Goal: Transaction & Acquisition: Obtain resource

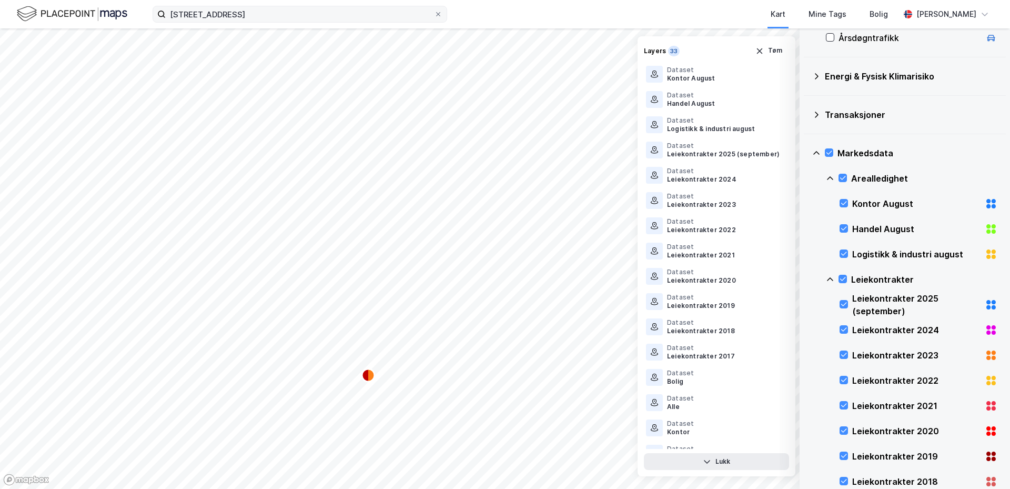
scroll to position [368, 0]
click at [771, 50] on button "Tøm" at bounding box center [769, 51] width 41 height 17
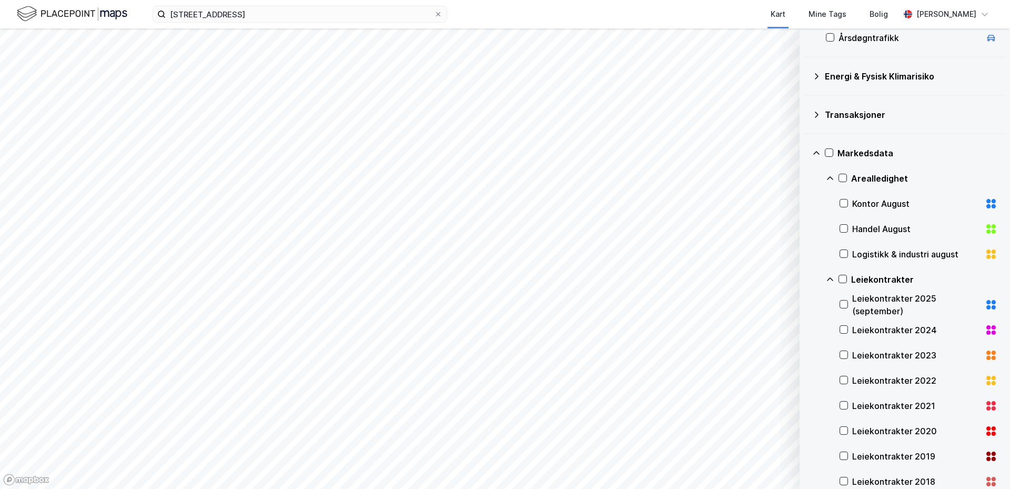
click at [819, 154] on icon at bounding box center [816, 153] width 6 height 4
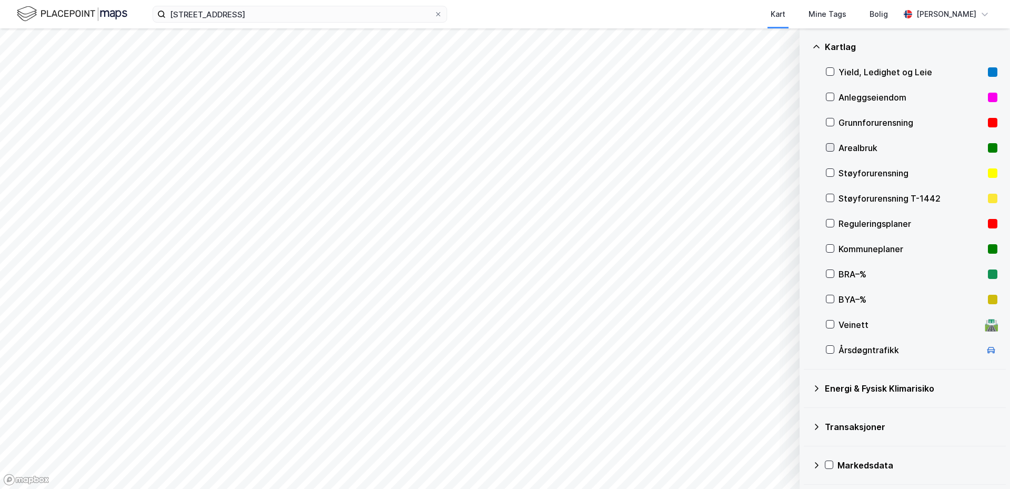
click at [830, 151] on icon at bounding box center [830, 147] width 7 height 7
click at [739, 460] on icon "button" at bounding box center [739, 461] width 6 height 4
click at [723, 460] on button "Lukk" at bounding box center [716, 461] width 145 height 17
click at [832, 143] on div at bounding box center [830, 147] width 8 height 8
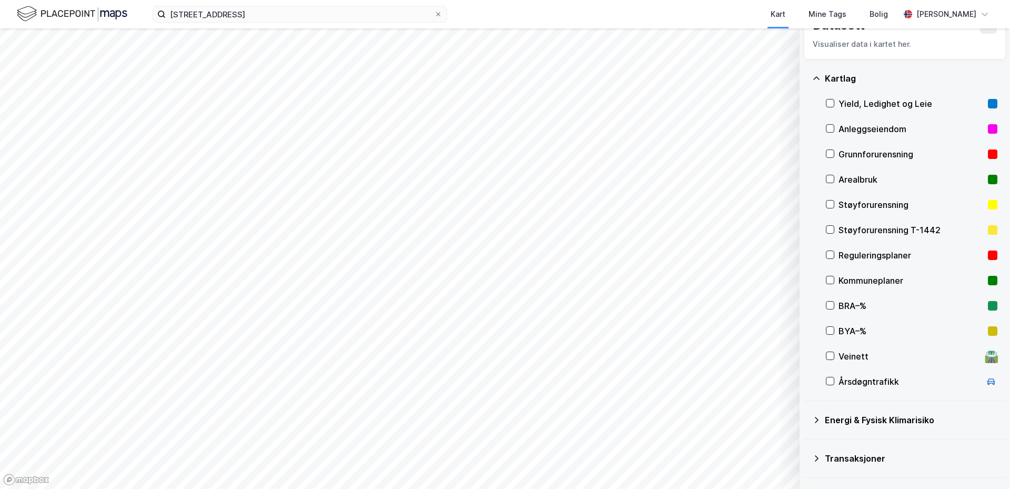
scroll to position [0, 0]
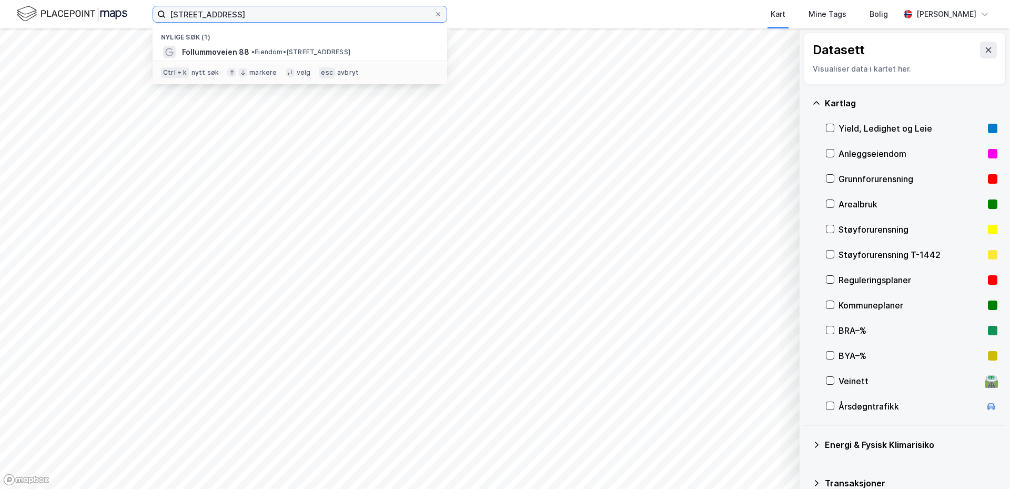
drag, startPoint x: 235, startPoint y: 19, endPoint x: 92, endPoint y: 27, distance: 143.9
click at [92, 27] on div "follumveien 88 Nylige søk (1) Follummoveien 88 • Eiendom • [STREET_ADDRESS] + k…" at bounding box center [505, 14] width 1010 height 28
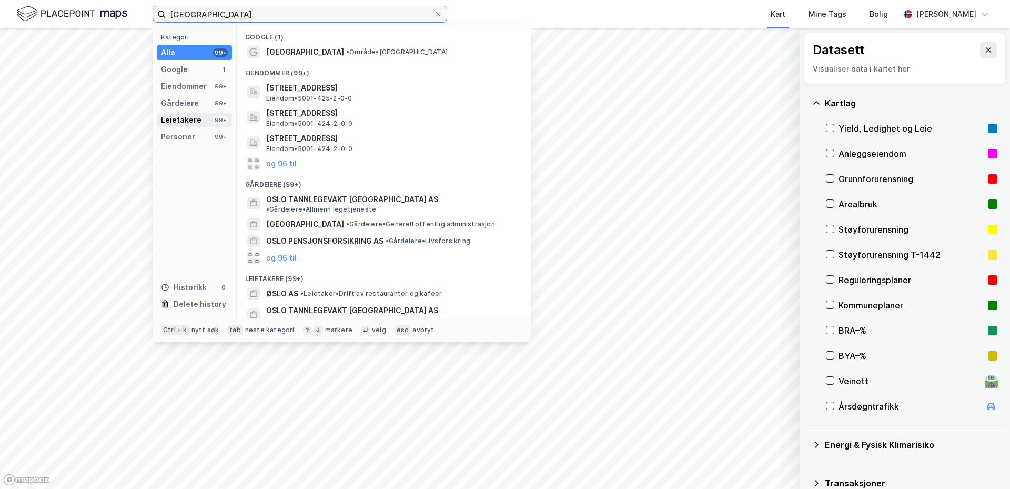
type input "[GEOGRAPHIC_DATA]"
click at [184, 118] on div "Leietakere" at bounding box center [181, 120] width 41 height 13
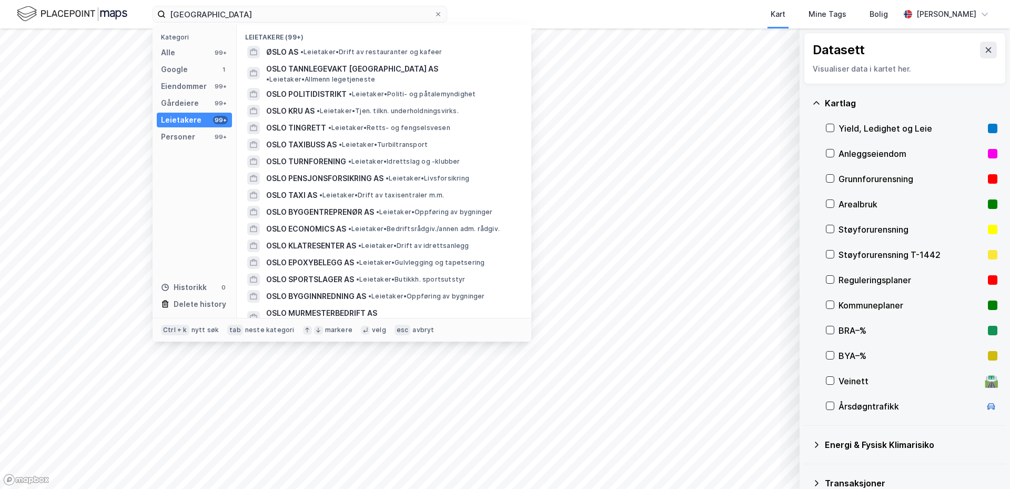
click at [210, 118] on div "Leietakere 99+" at bounding box center [194, 120] width 75 height 15
click at [185, 117] on div "Leietakere" at bounding box center [181, 120] width 41 height 13
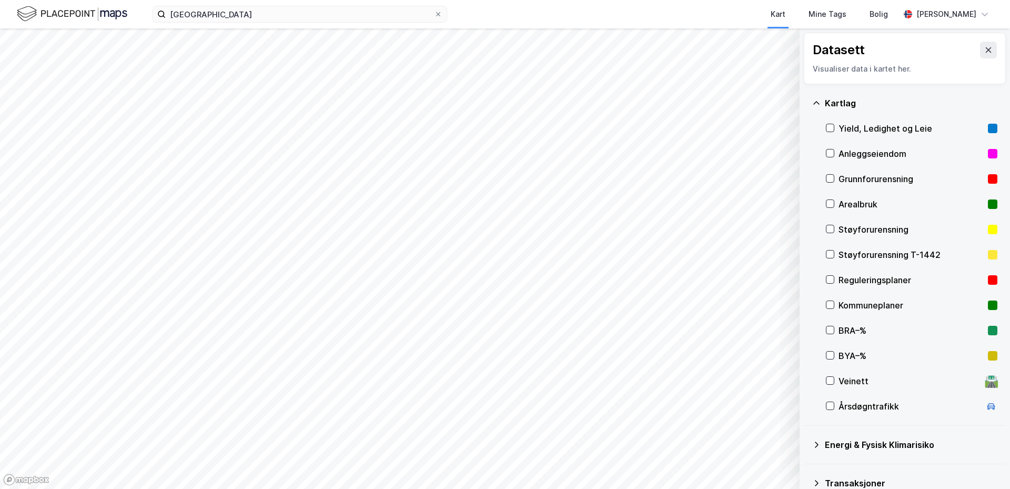
click at [817, 101] on icon at bounding box center [816, 103] width 8 height 8
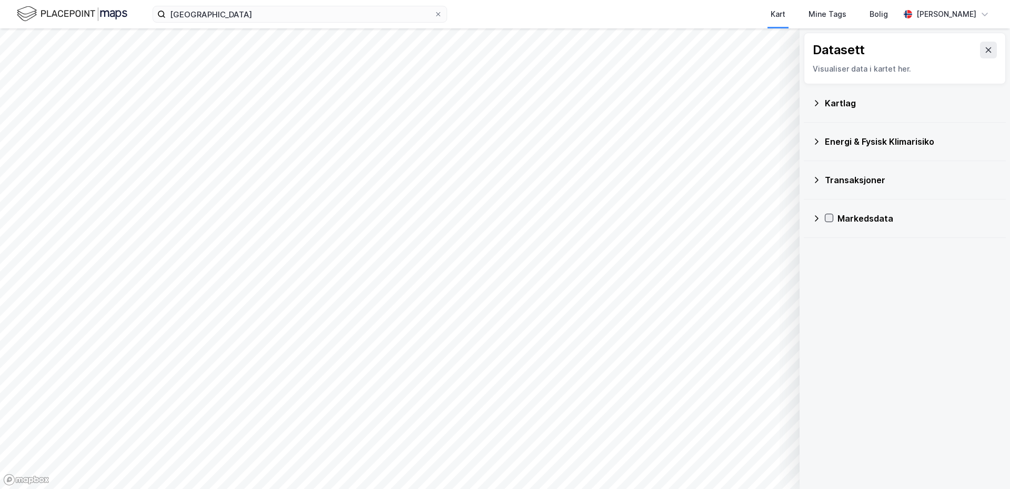
click at [829, 215] on icon at bounding box center [829, 217] width 7 height 7
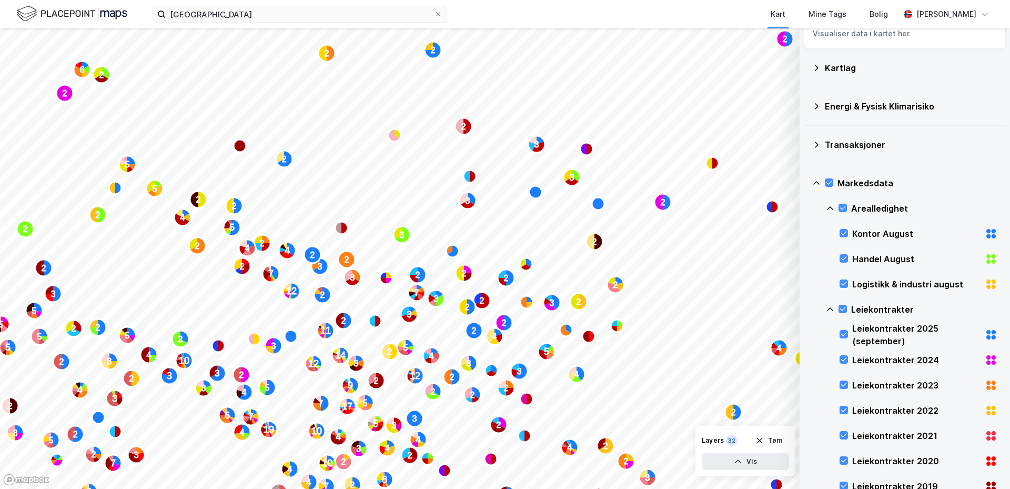
scroll to position [31, 0]
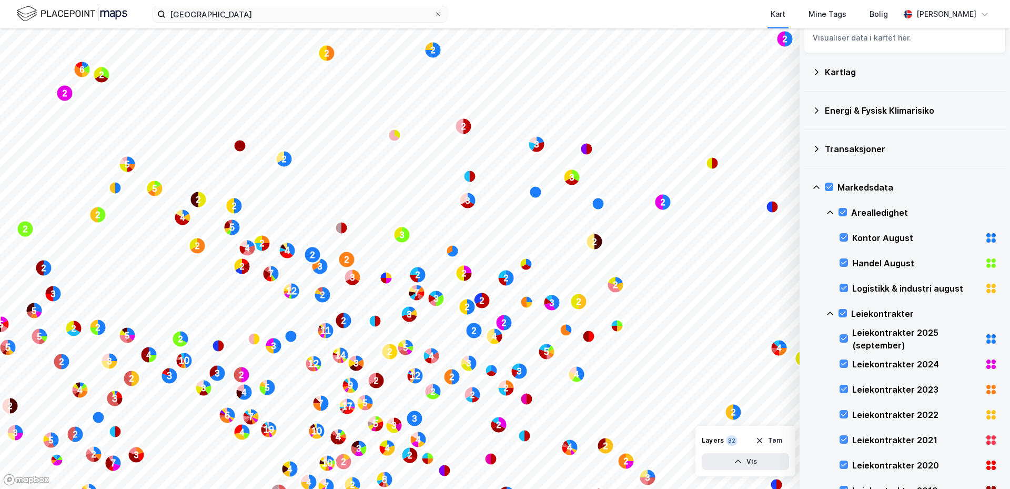
click at [815, 186] on icon at bounding box center [816, 187] width 8 height 8
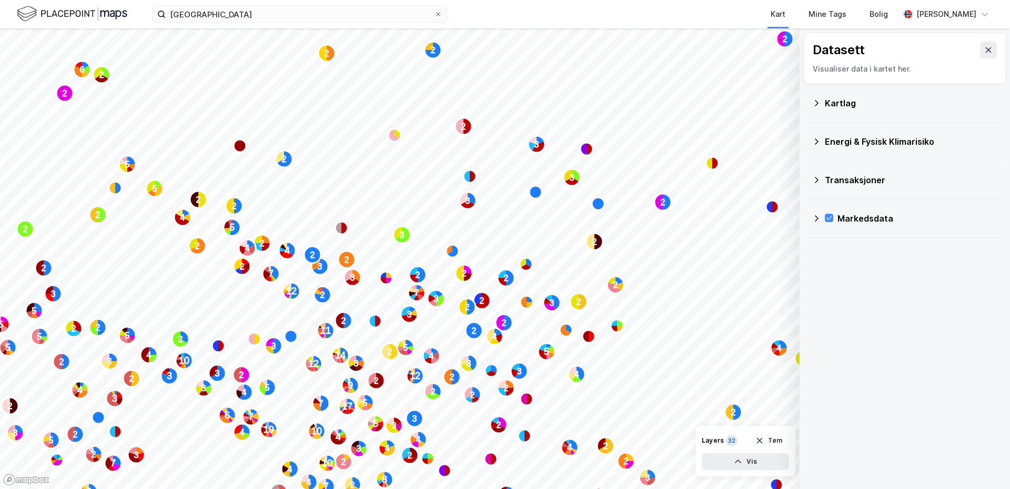
scroll to position [0, 0]
click at [832, 104] on div "Kartlag" at bounding box center [911, 103] width 173 height 13
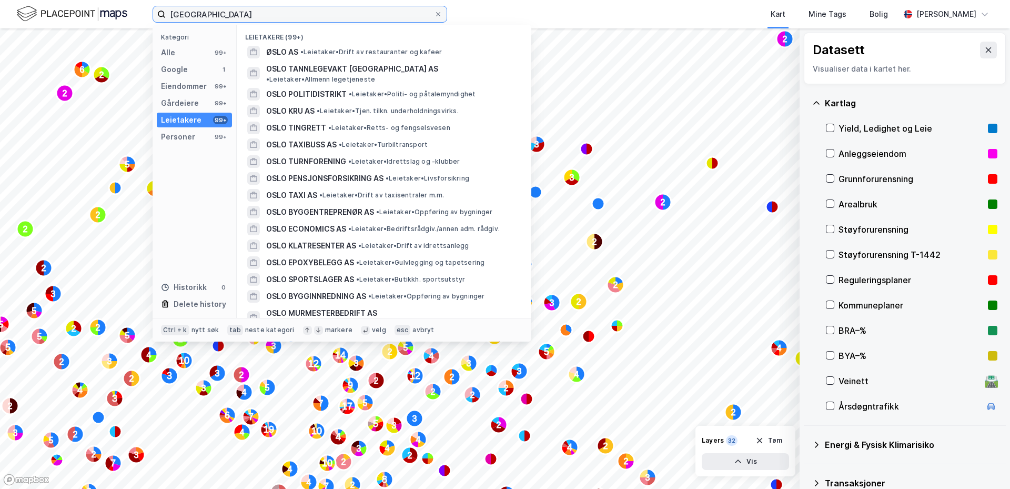
click at [223, 11] on input "[GEOGRAPHIC_DATA]" at bounding box center [300, 14] width 268 height 16
click at [173, 120] on div "Leietakere" at bounding box center [181, 120] width 41 height 13
click at [223, 119] on div "99+" at bounding box center [220, 120] width 15 height 8
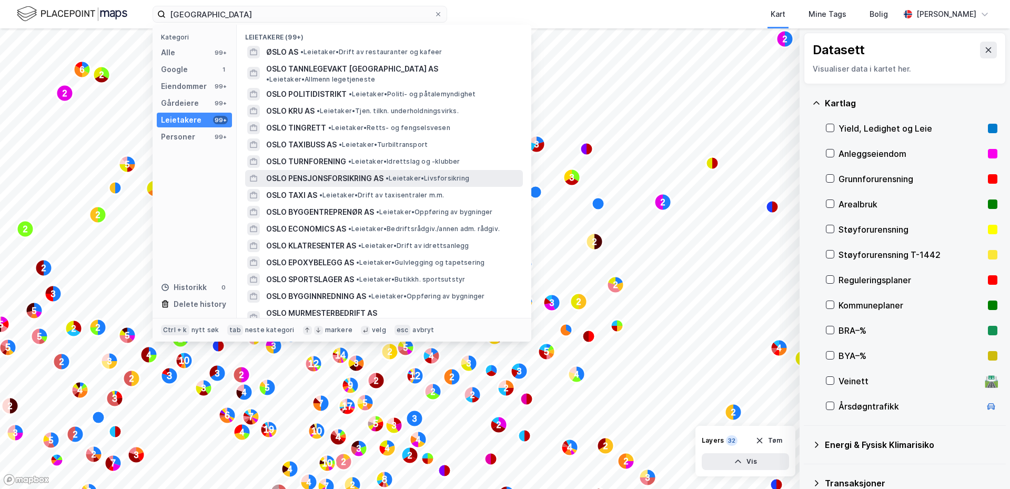
click at [300, 170] on div "OSLO PENSJONSFORSIKRING AS • Leietaker • Livsforsikring" at bounding box center [384, 178] width 278 height 17
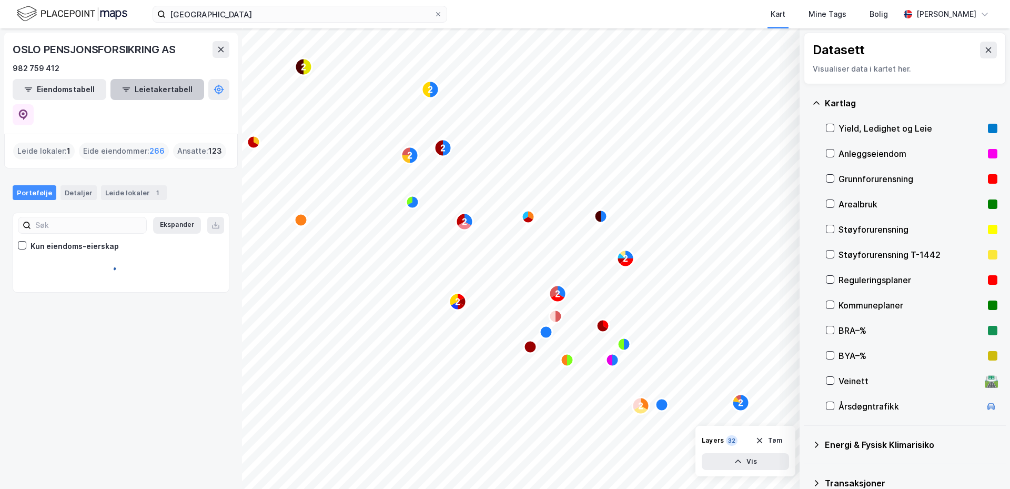
click at [134, 92] on button "Leietakertabell" at bounding box center [157, 89] width 94 height 21
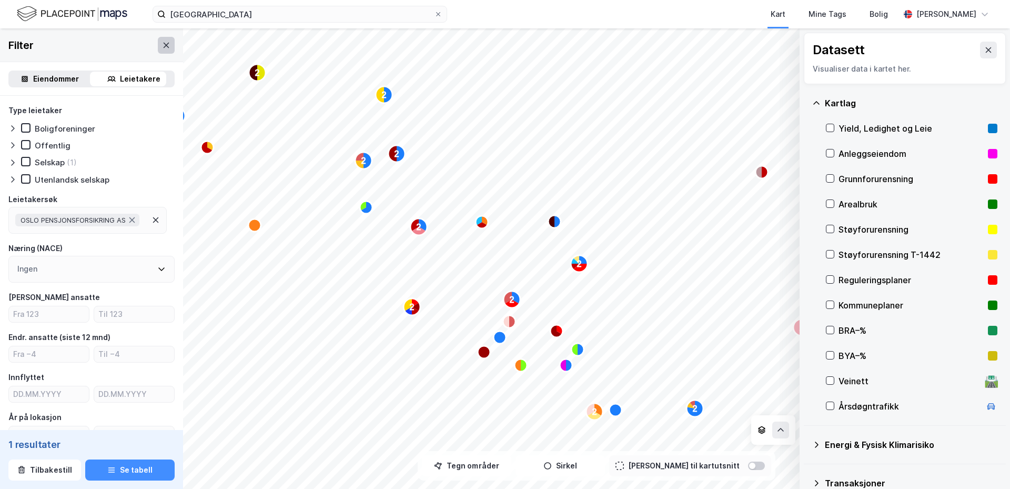
click at [158, 48] on button at bounding box center [166, 45] width 17 height 17
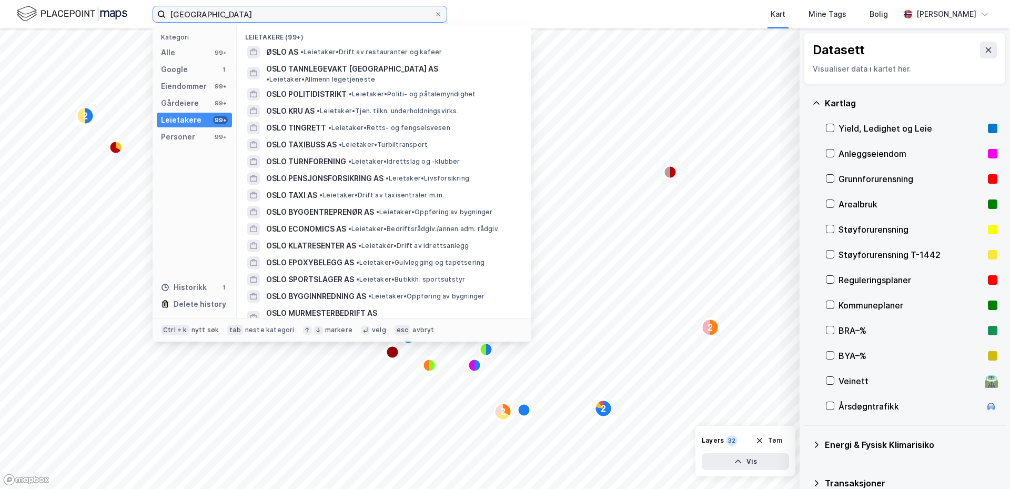
drag, startPoint x: 200, startPoint y: 17, endPoint x: 159, endPoint y: 15, distance: 41.1
click at [159, 15] on label "[GEOGRAPHIC_DATA]" at bounding box center [300, 14] width 295 height 17
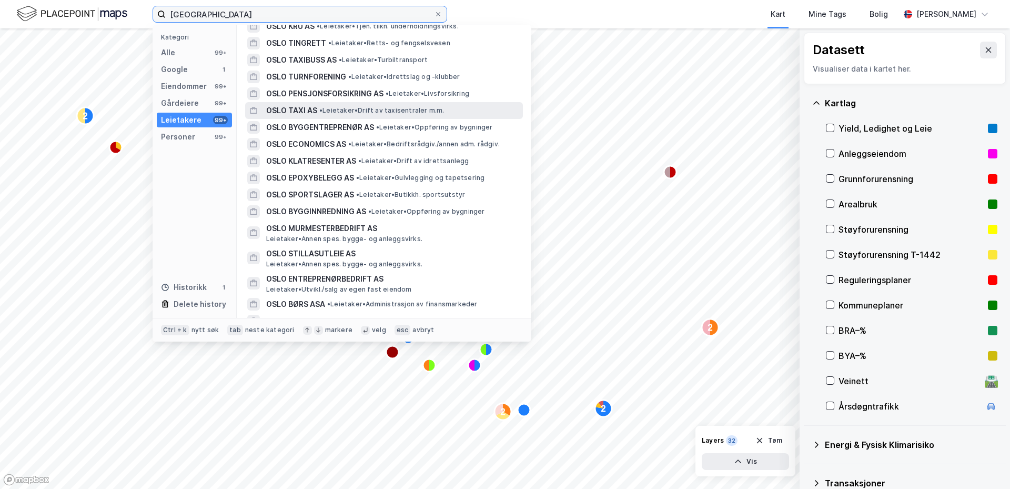
scroll to position [210, 0]
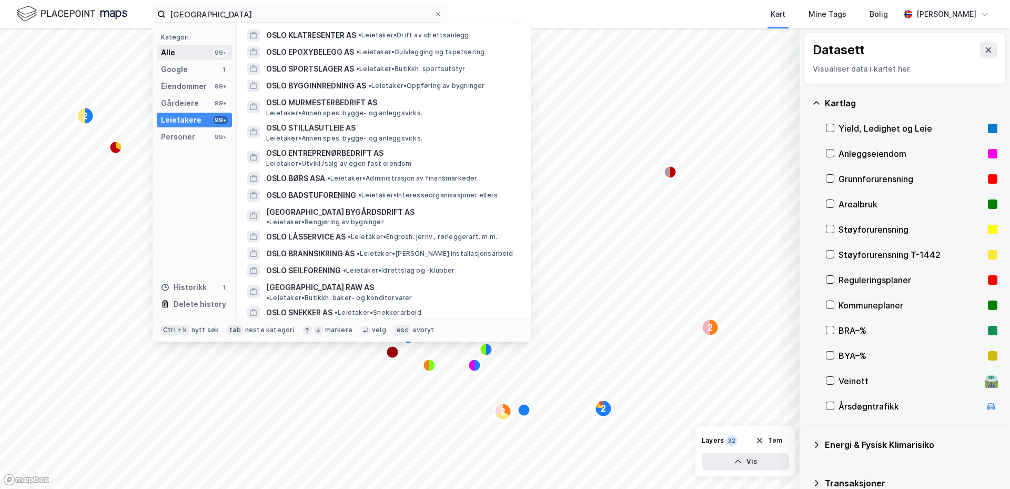
click at [175, 52] on div "Alle 99+" at bounding box center [194, 52] width 75 height 15
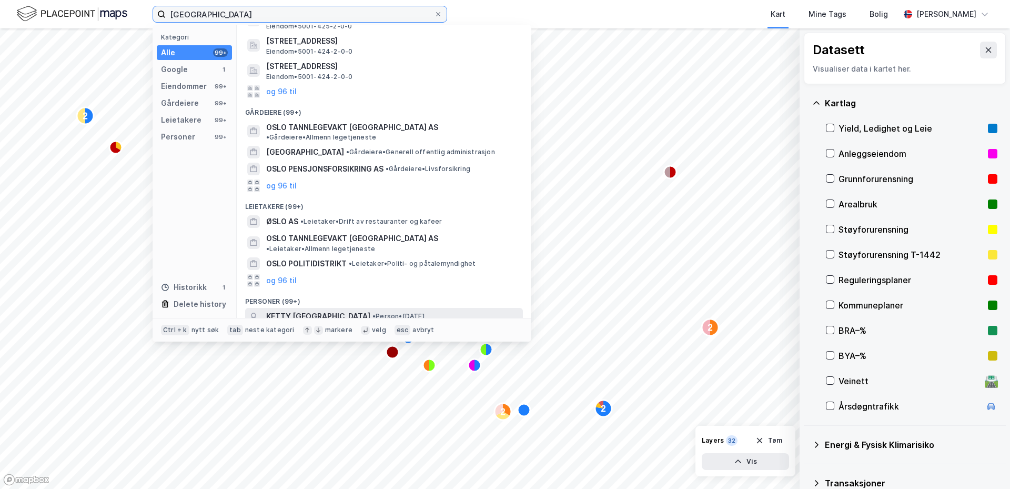
scroll to position [148, 0]
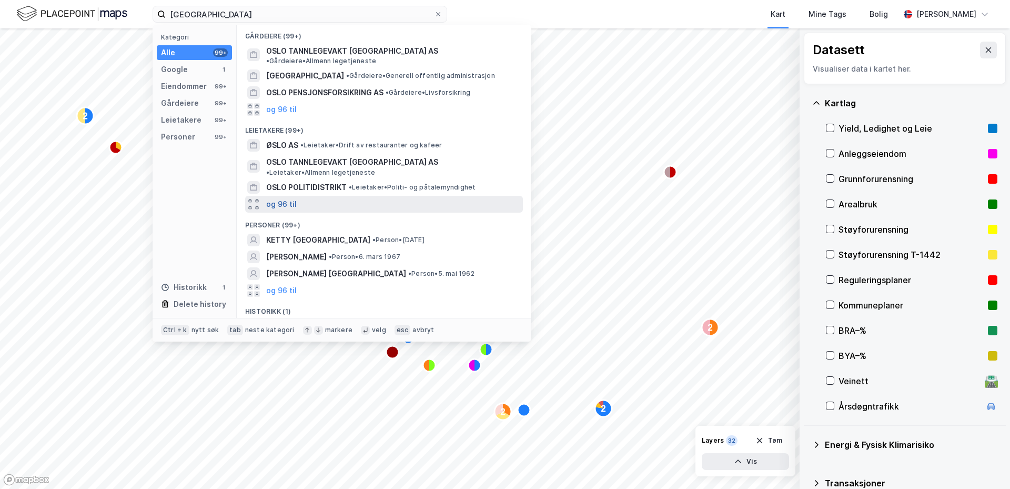
click at [278, 198] on button "og 96 til" at bounding box center [281, 204] width 31 height 13
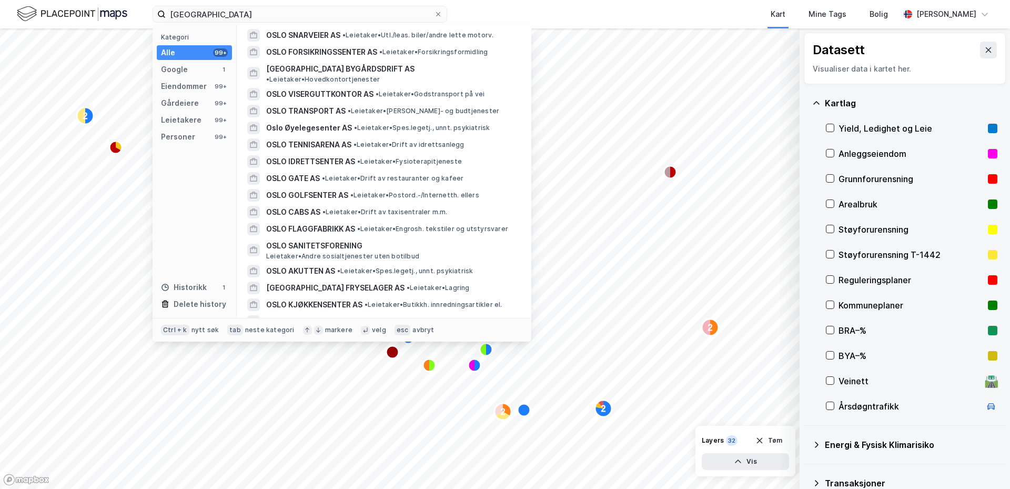
scroll to position [1026, 0]
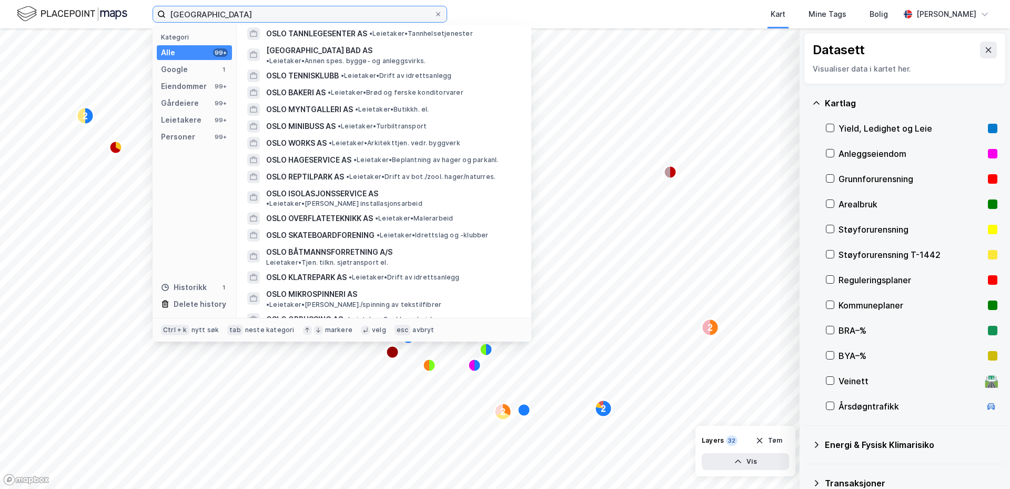
click at [195, 13] on input "[GEOGRAPHIC_DATA]" at bounding box center [300, 14] width 268 height 16
click at [435, 12] on span at bounding box center [438, 14] width 8 height 8
click at [434, 12] on input "[GEOGRAPHIC_DATA]" at bounding box center [300, 14] width 268 height 16
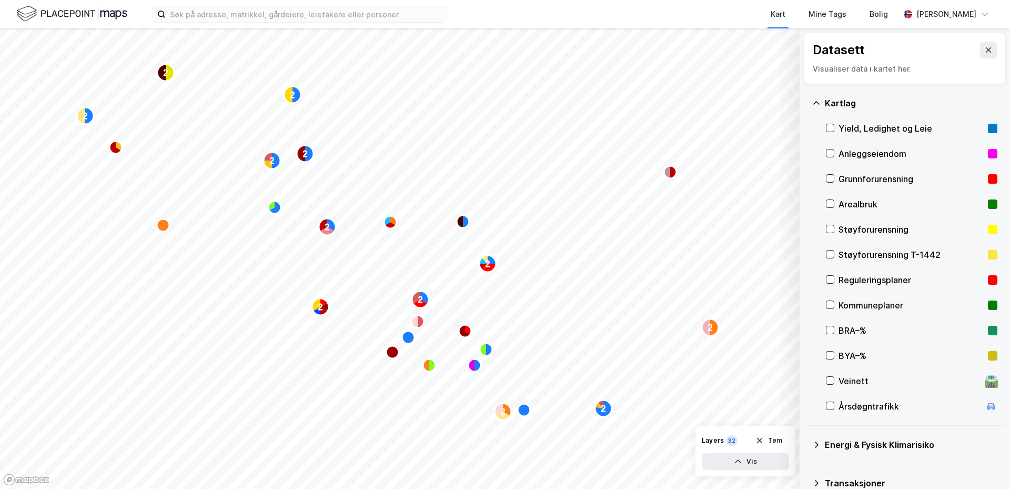
click at [65, 10] on img at bounding box center [72, 14] width 110 height 18
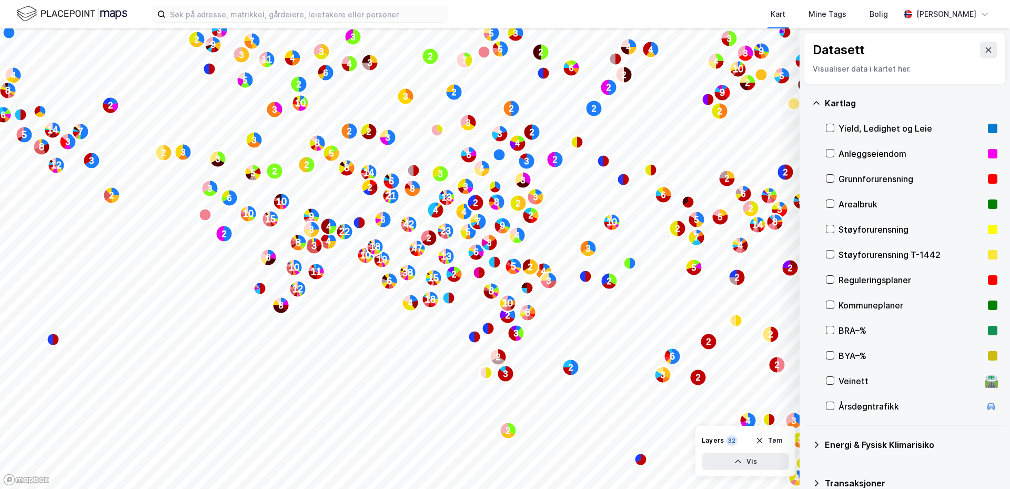
click at [818, 99] on icon at bounding box center [816, 103] width 8 height 8
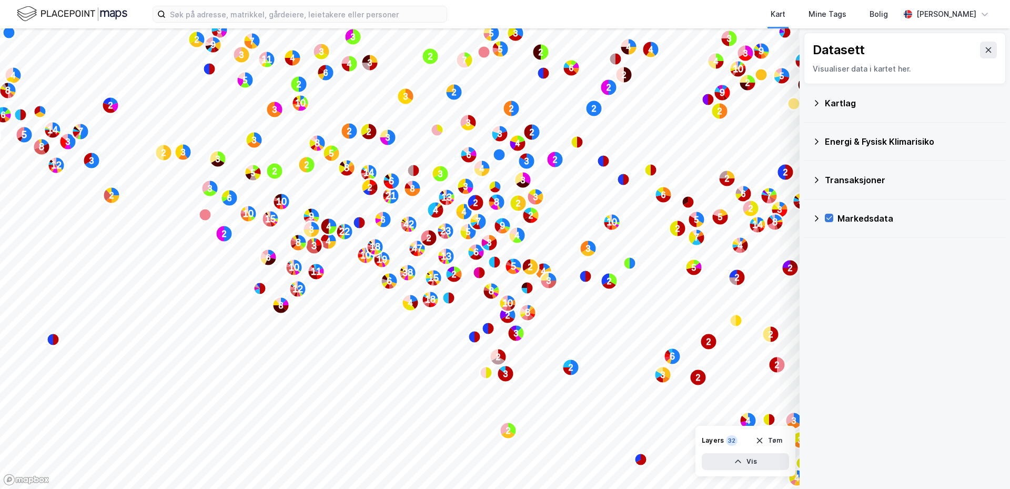
drag, startPoint x: 828, startPoint y: 214, endPoint x: 828, endPoint y: 219, distance: 5.3
click at [828, 215] on icon at bounding box center [829, 217] width 7 height 7
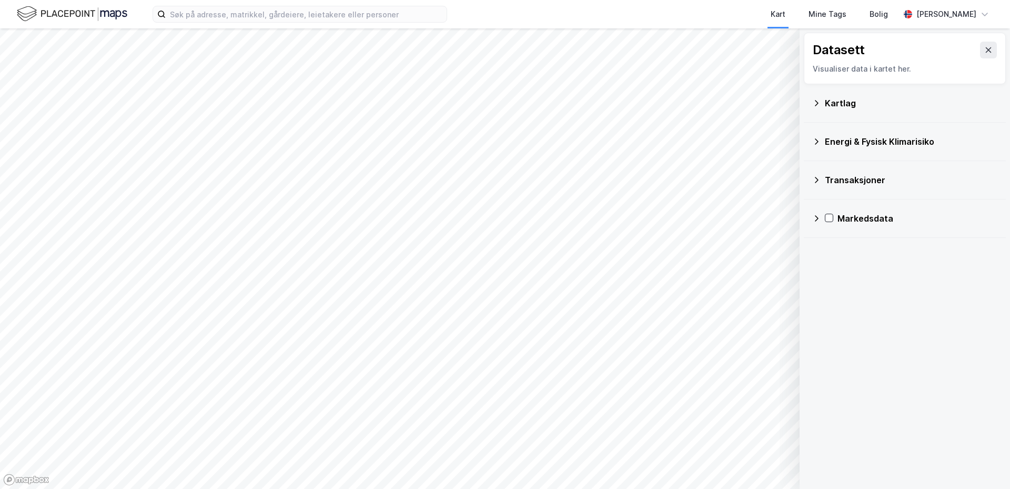
click at [26, 479] on link "Mapbox homepage" at bounding box center [26, 480] width 46 height 12
click at [984, 46] on icon at bounding box center [988, 50] width 8 height 8
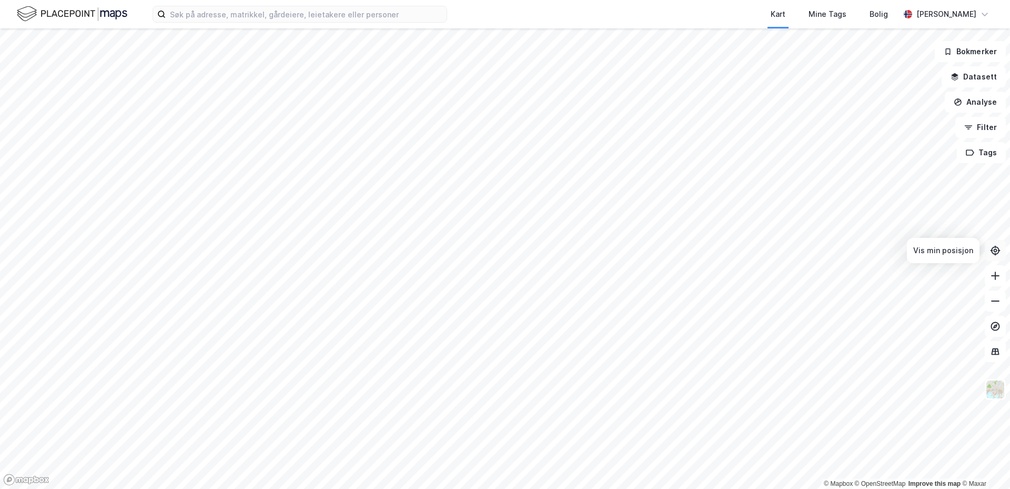
click at [997, 256] on button at bounding box center [995, 250] width 21 height 21
click at [995, 277] on icon at bounding box center [995, 275] width 11 height 11
click at [960, 96] on button "Analyse" at bounding box center [975, 102] width 61 height 21
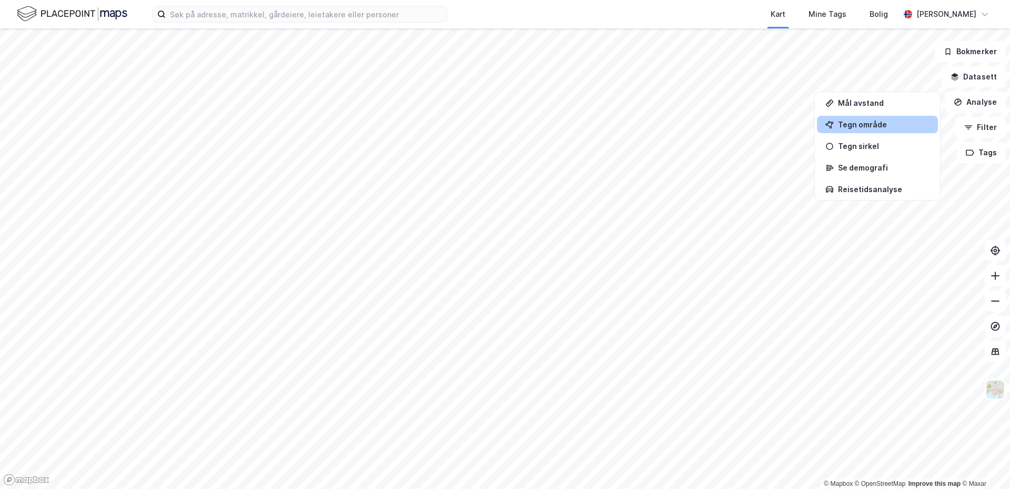
click at [854, 123] on div "Tegn område" at bounding box center [884, 124] width 92 height 9
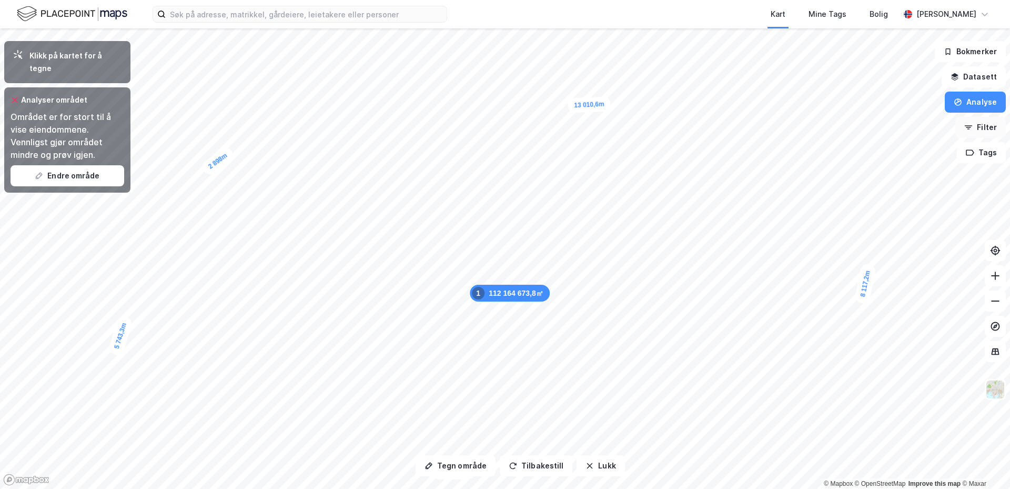
click at [979, 128] on button "Filter" at bounding box center [981, 127] width 51 height 21
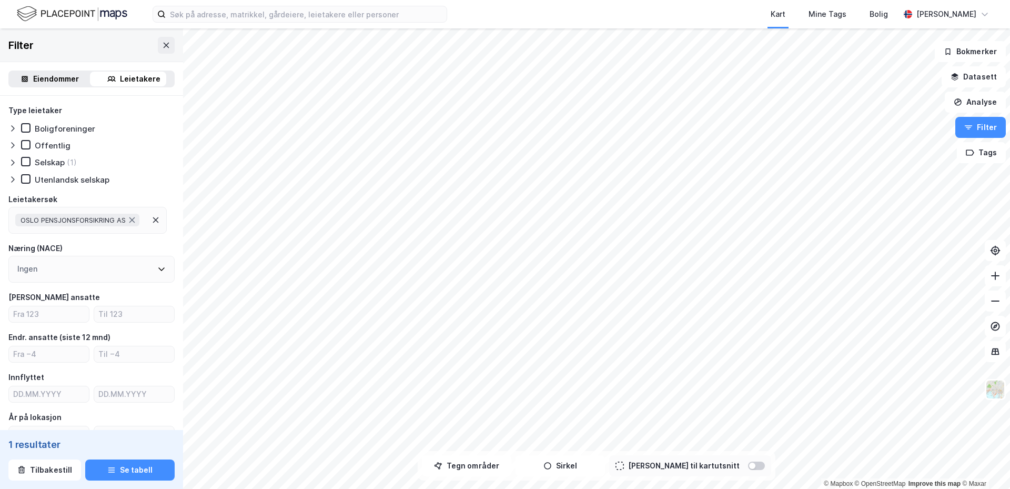
click at [108, 81] on icon at bounding box center [110, 80] width 6 height 2
click at [115, 79] on div "Leietakere" at bounding box center [134, 79] width 80 height 15
click at [152, 75] on div "Leietakere" at bounding box center [140, 79] width 41 height 13
click at [25, 163] on icon at bounding box center [26, 162] width 6 height 4
click at [157, 216] on icon at bounding box center [156, 220] width 8 height 8
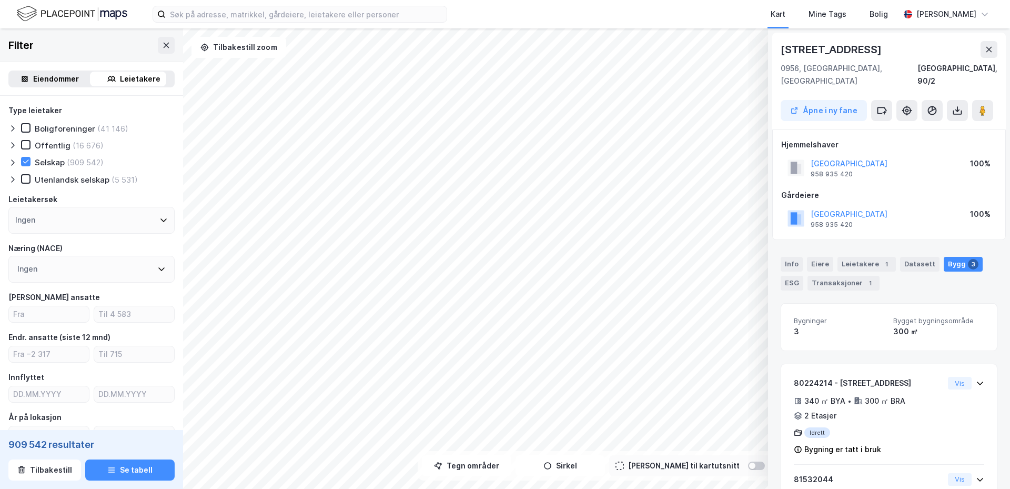
click at [990, 48] on icon at bounding box center [990, 49] width 6 height 5
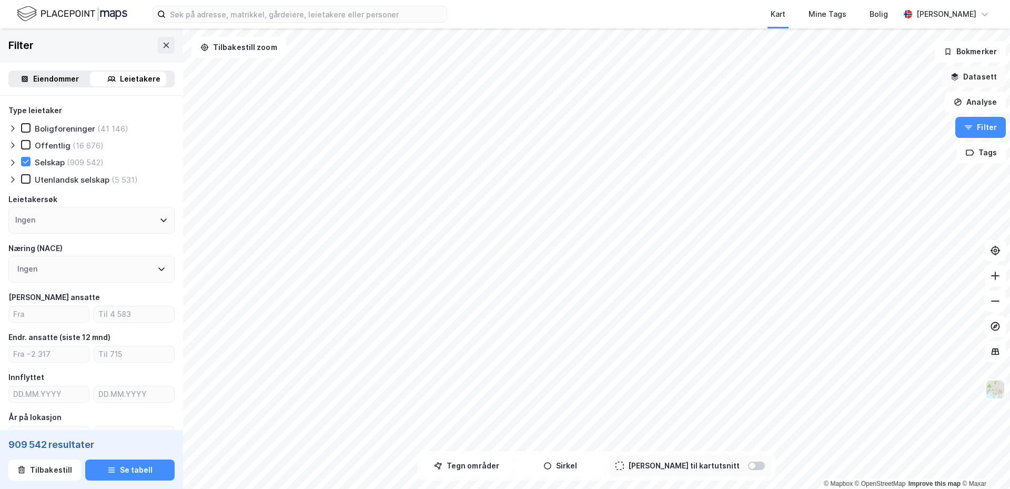
click at [967, 75] on button "Datasett" at bounding box center [974, 76] width 64 height 21
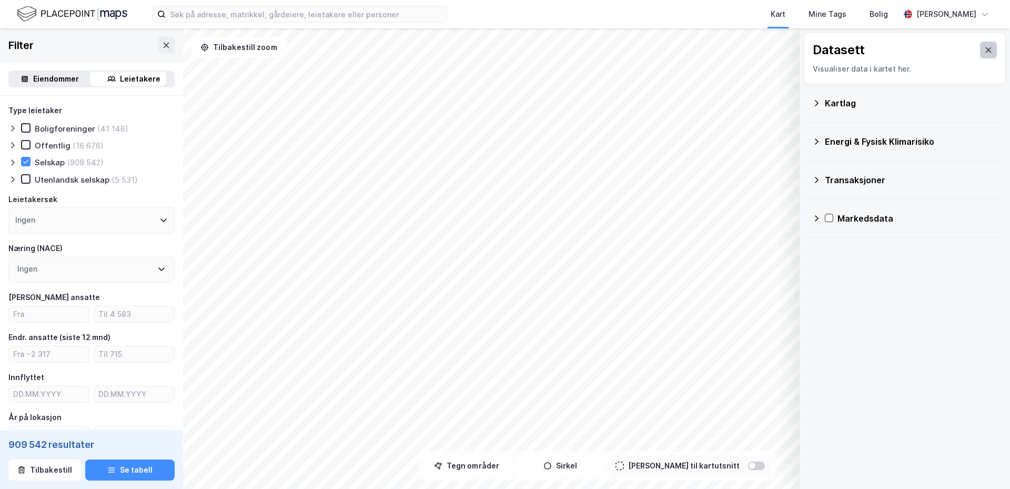
click at [986, 48] on icon at bounding box center [989, 49] width 6 height 5
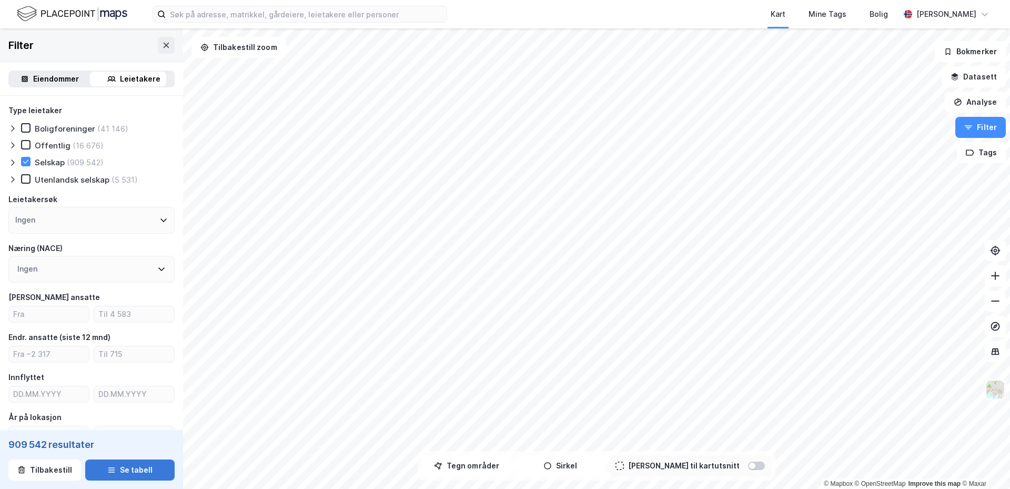
drag, startPoint x: 119, startPoint y: 466, endPoint x: 127, endPoint y: 458, distance: 11.5
click at [119, 466] on button "Se tabell" at bounding box center [129, 469] width 89 height 21
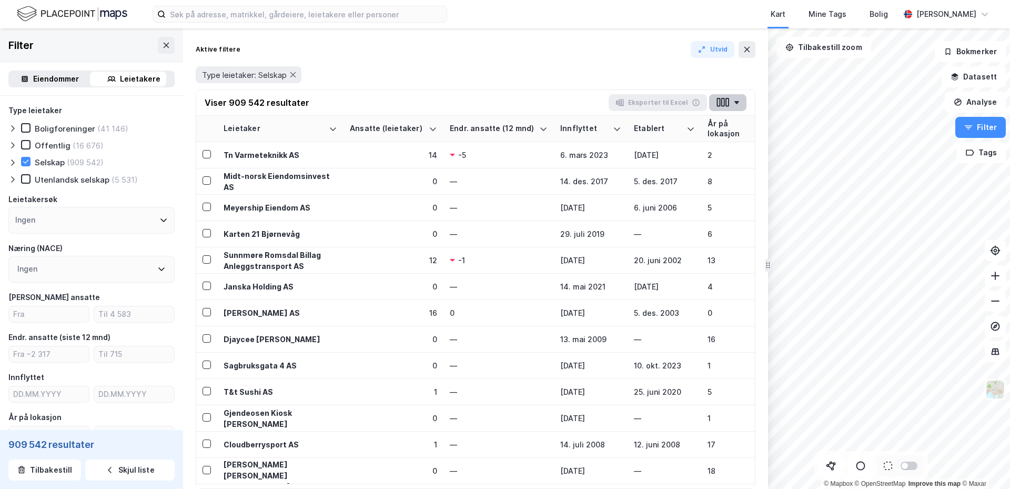
click at [733, 99] on button "button" at bounding box center [727, 102] width 37 height 17
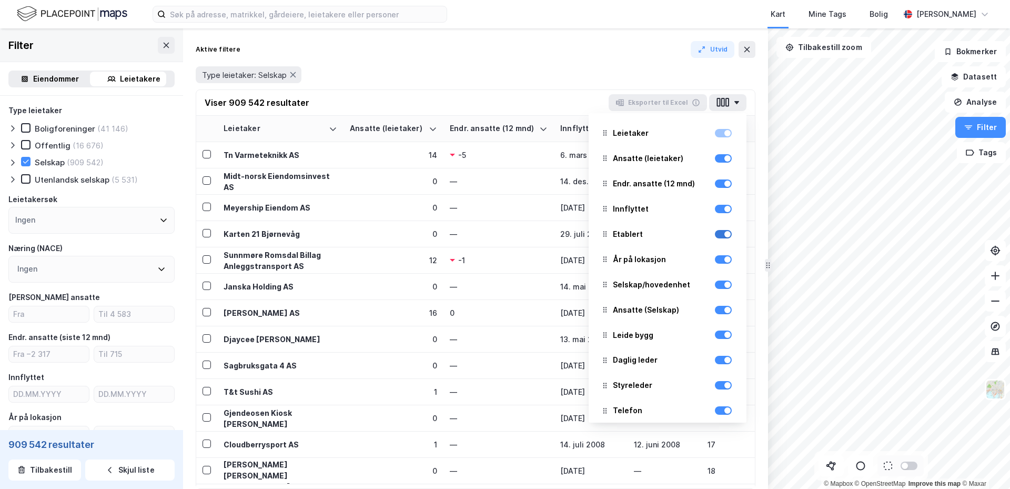
click at [716, 233] on div at bounding box center [723, 234] width 17 height 8
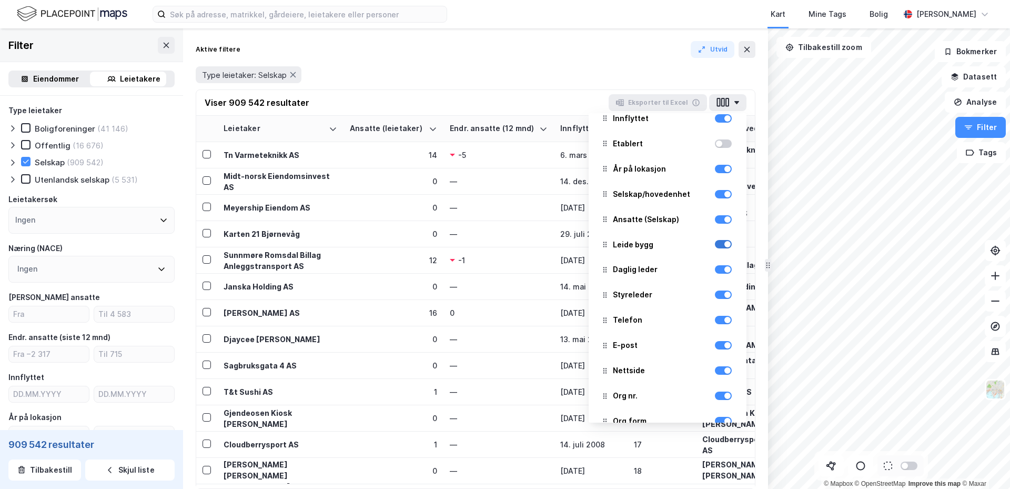
scroll to position [105, 0]
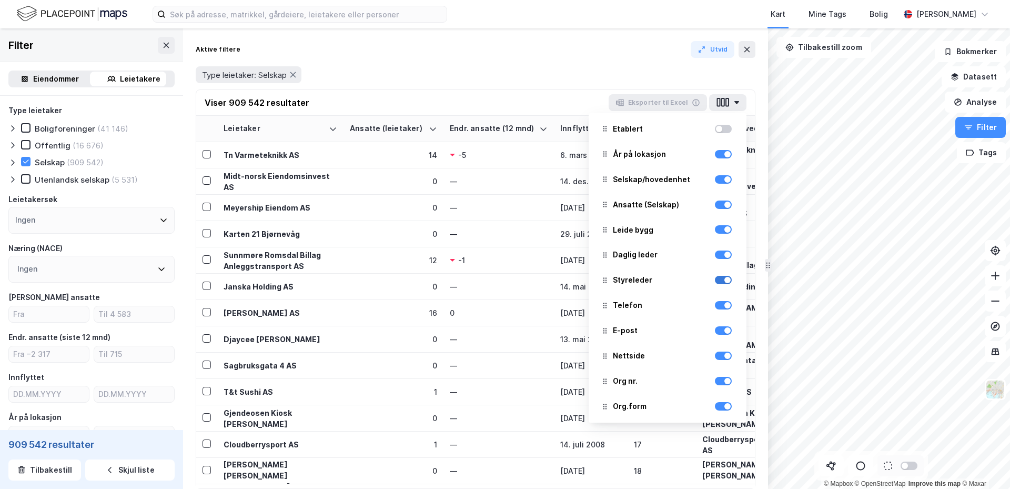
click at [715, 280] on div at bounding box center [723, 280] width 17 height 8
click at [715, 305] on div at bounding box center [723, 305] width 17 height 8
click at [715, 328] on div at bounding box center [723, 330] width 17 height 8
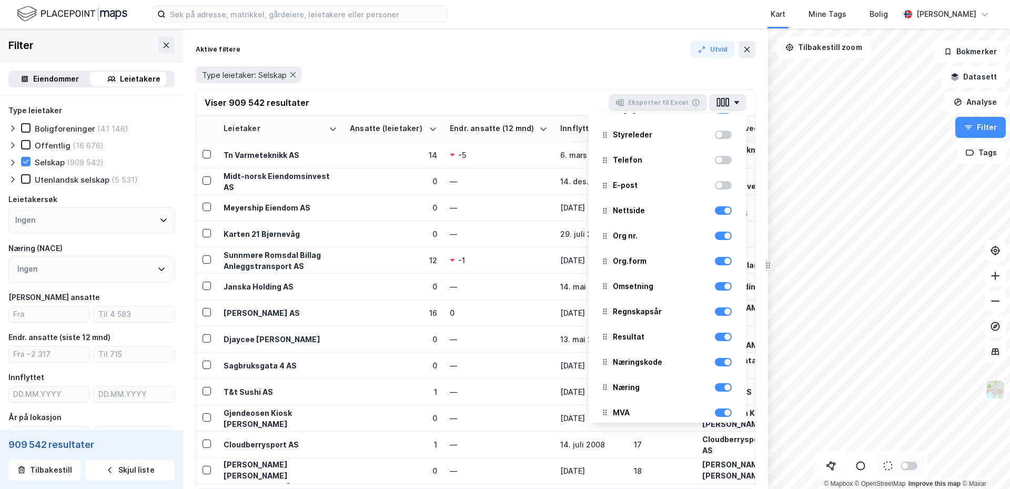
scroll to position [263, 0]
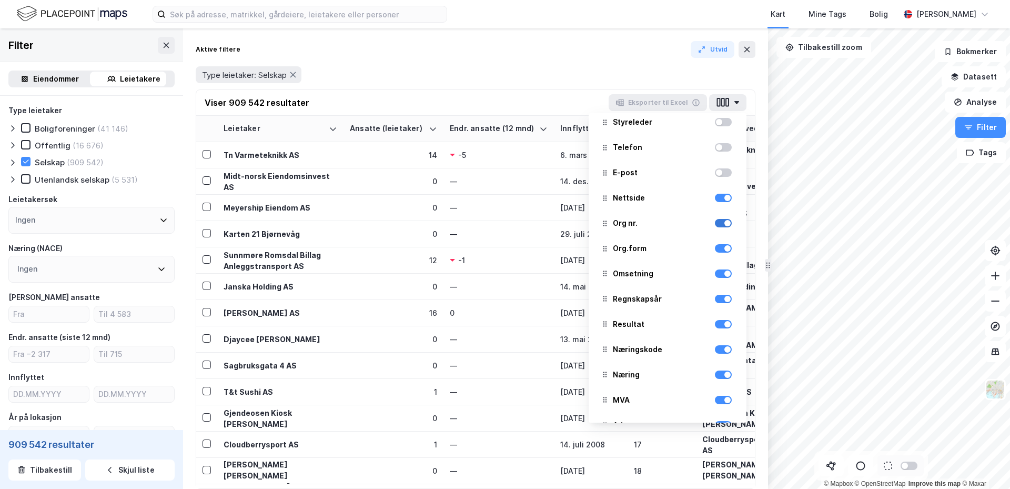
click at [715, 223] on div at bounding box center [723, 223] width 17 height 8
click at [715, 298] on div at bounding box center [723, 299] width 17 height 8
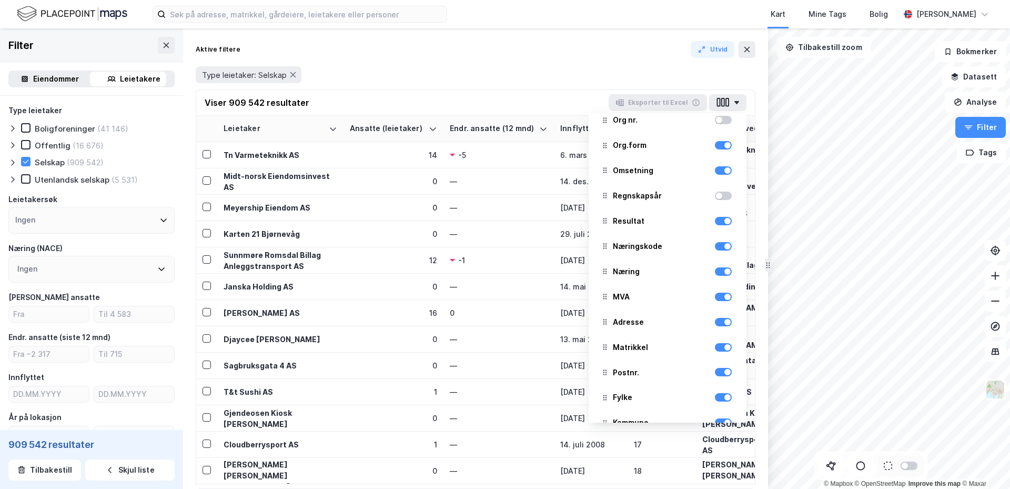
scroll to position [368, 0]
click at [716, 295] on div at bounding box center [723, 294] width 17 height 8
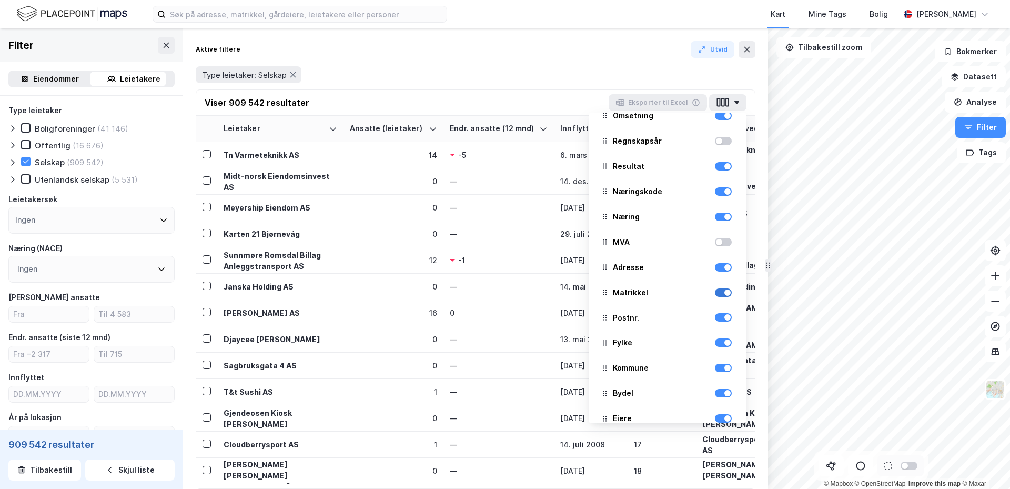
click at [715, 295] on div at bounding box center [723, 292] width 17 height 8
click at [715, 345] on div at bounding box center [723, 342] width 17 height 8
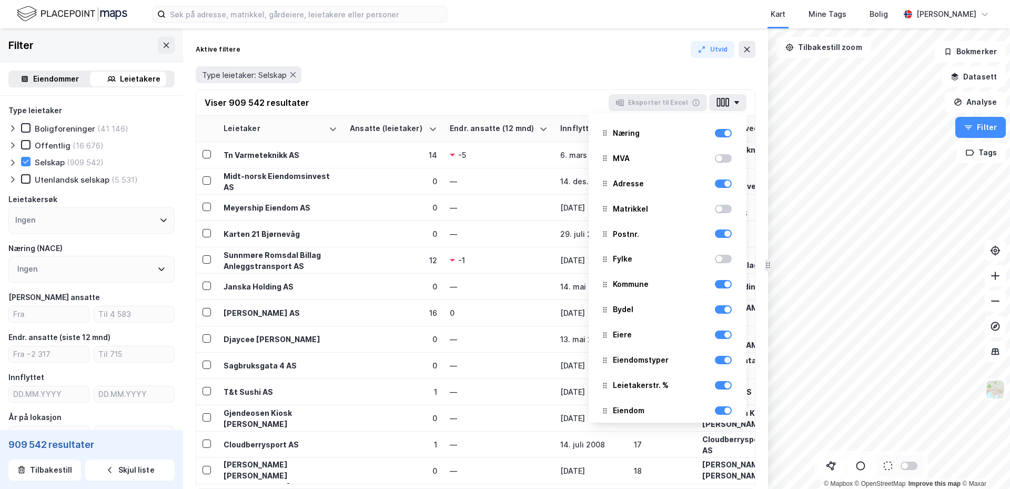
scroll to position [512, 0]
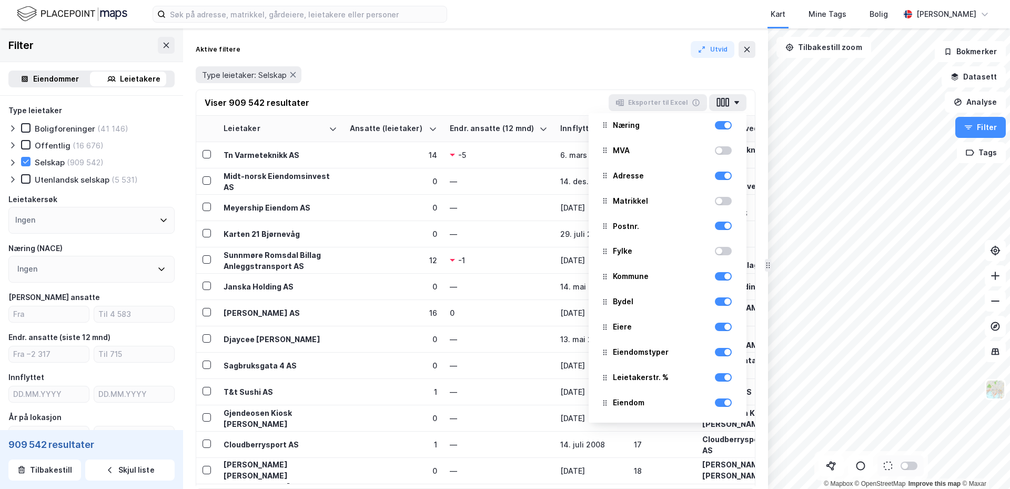
click at [715, 383] on div at bounding box center [723, 377] width 17 height 13
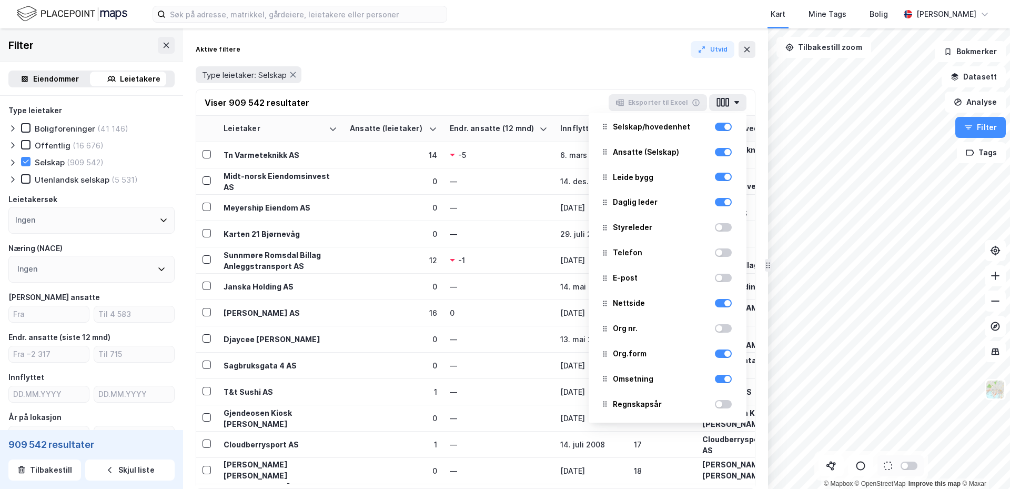
scroll to position [0, 0]
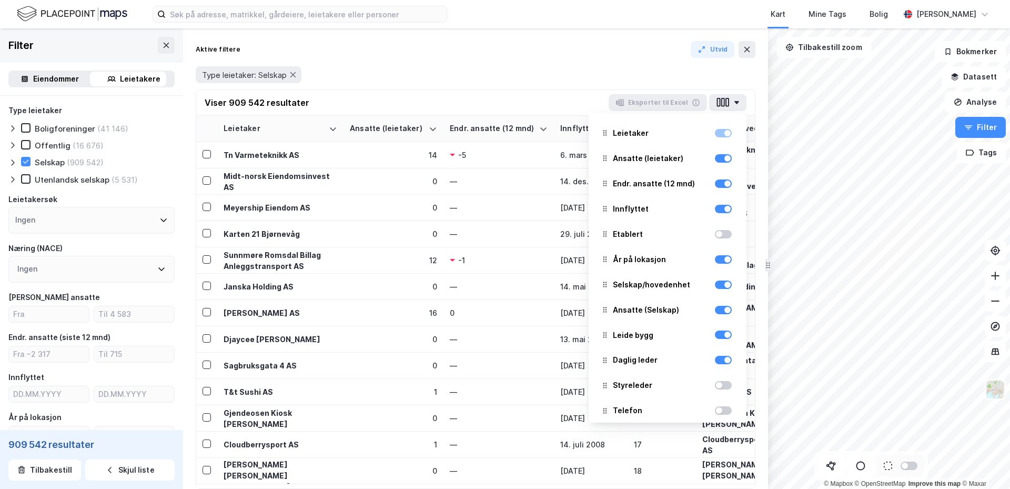
click at [423, 98] on div "Viser 909 542 resultater Eksporter til Excel Leietaker Ansatte (leietaker) Endr…" at bounding box center [475, 103] width 559 height 26
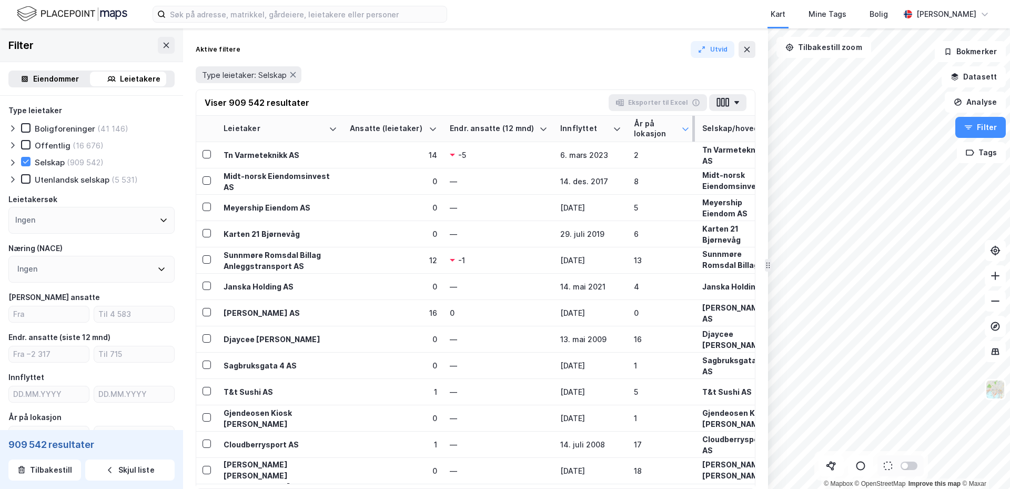
click at [686, 129] on icon at bounding box center [685, 129] width 8 height 8
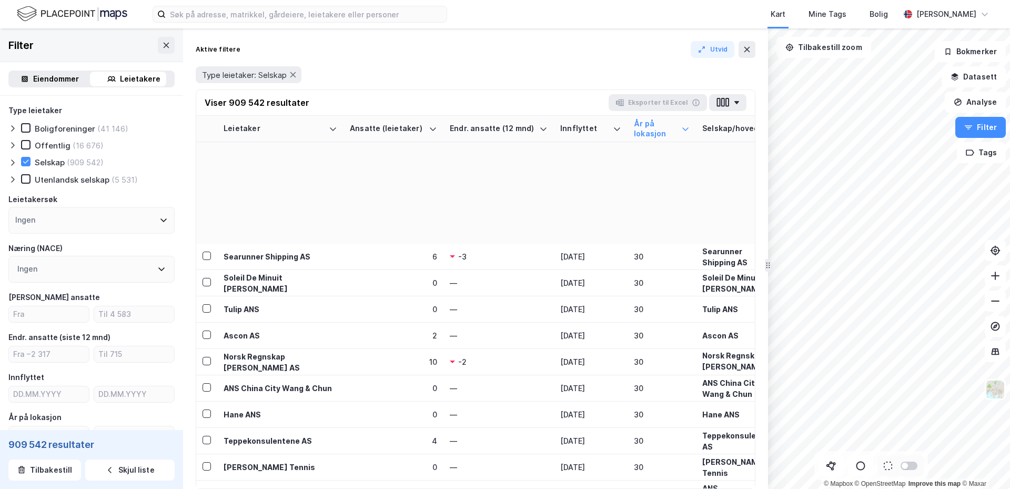
scroll to position [4029, 0]
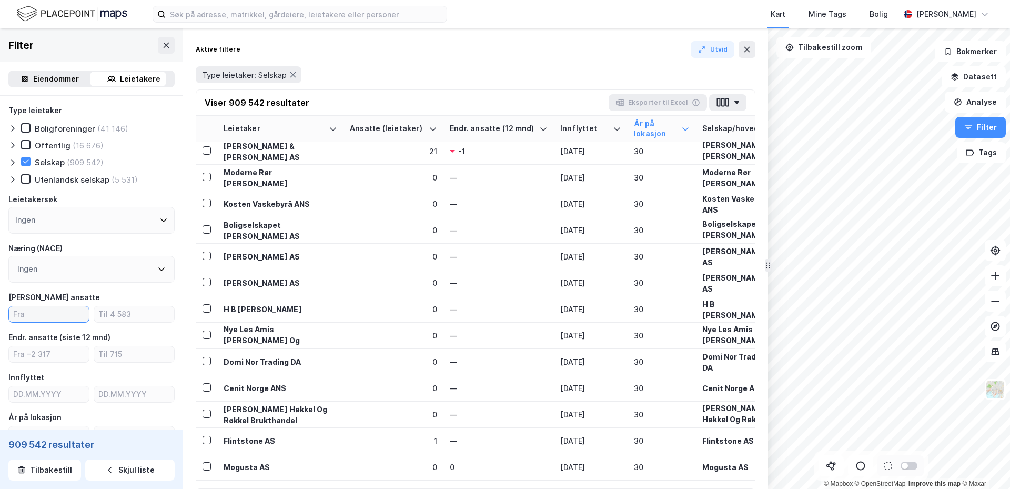
click at [34, 309] on input "number" at bounding box center [49, 314] width 80 height 16
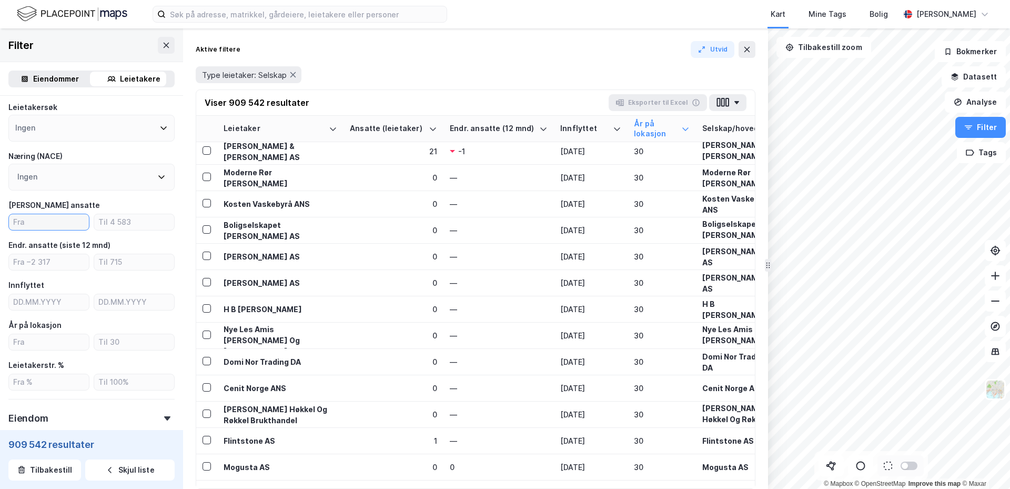
scroll to position [105, 0]
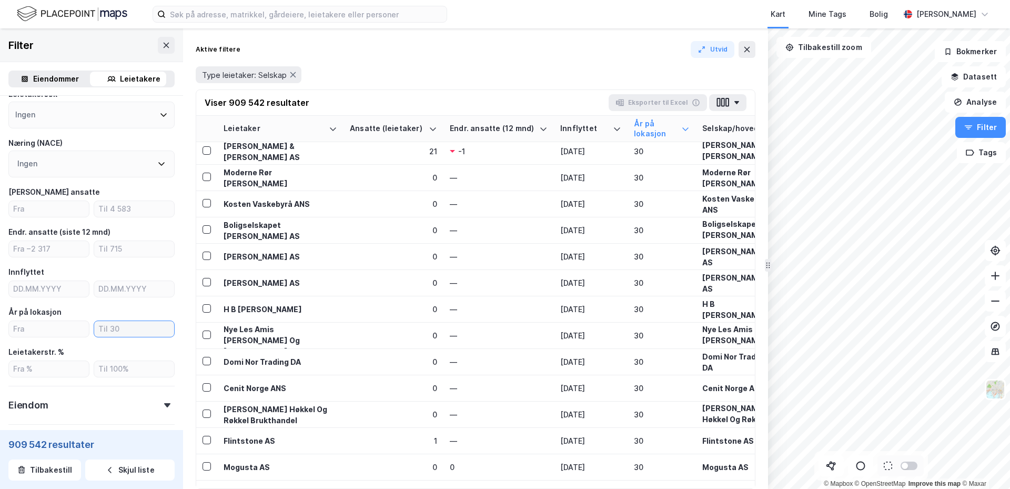
click at [121, 330] on input "number" at bounding box center [134, 329] width 80 height 16
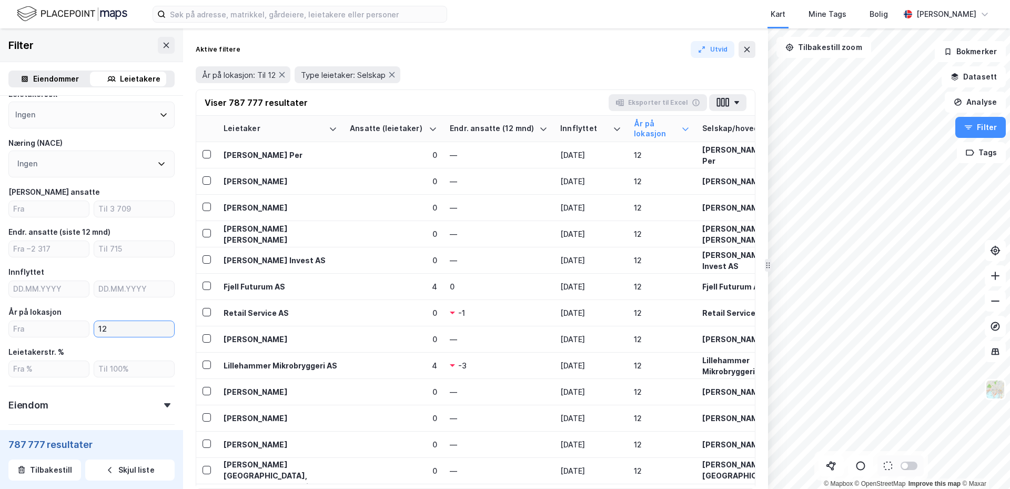
type input "1"
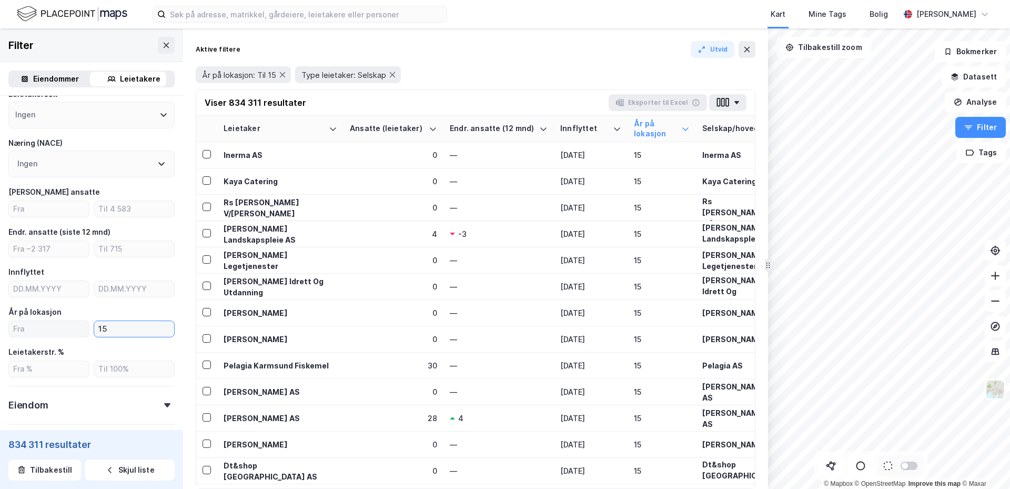
type input "15"
click at [61, 324] on input "number" at bounding box center [49, 329] width 80 height 16
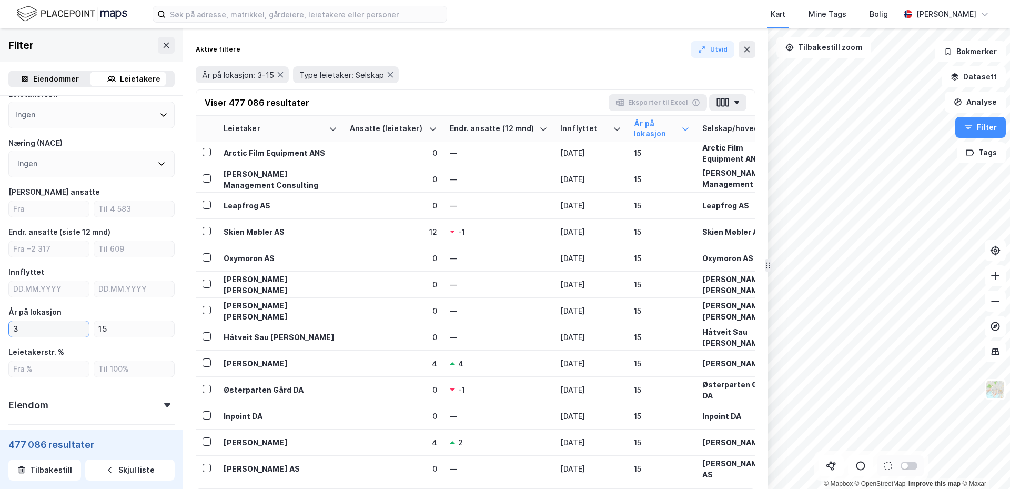
scroll to position [2053, 0]
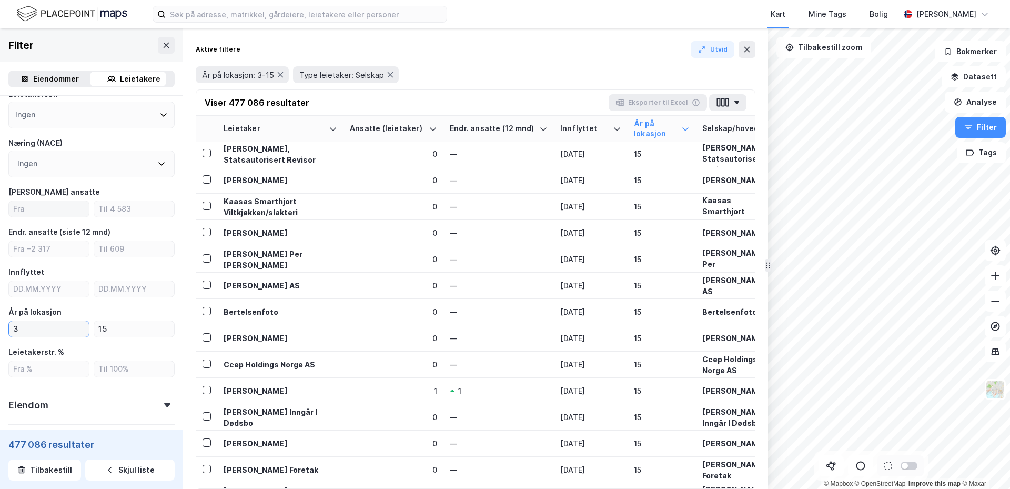
type input "3"
click at [31, 210] on input "number" at bounding box center [49, 209] width 80 height 16
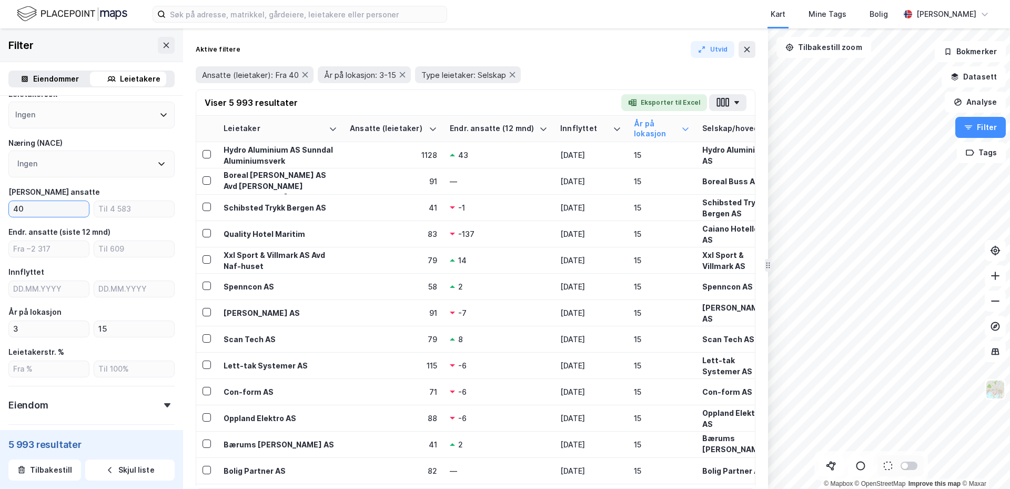
type input "40"
click at [97, 163] on div "Ingen" at bounding box center [91, 163] width 166 height 27
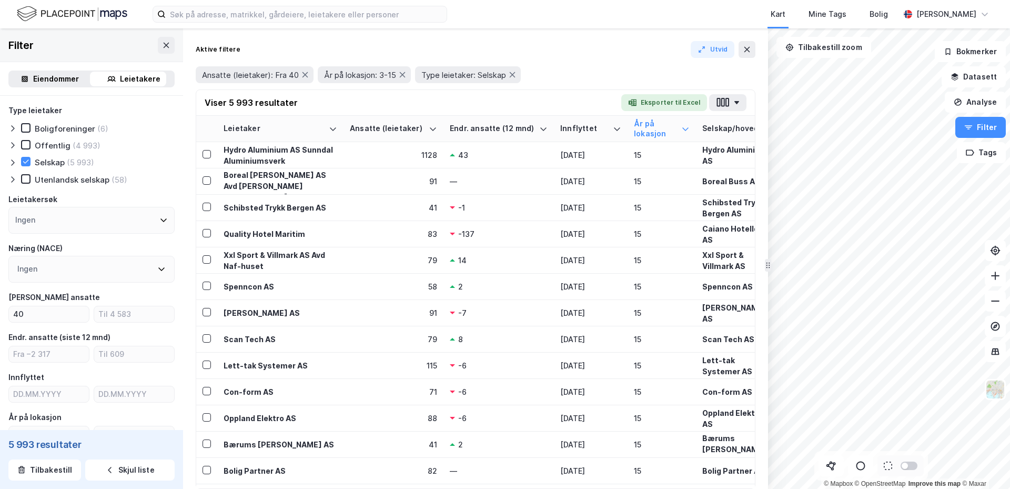
click at [159, 217] on icon at bounding box center [163, 220] width 8 height 8
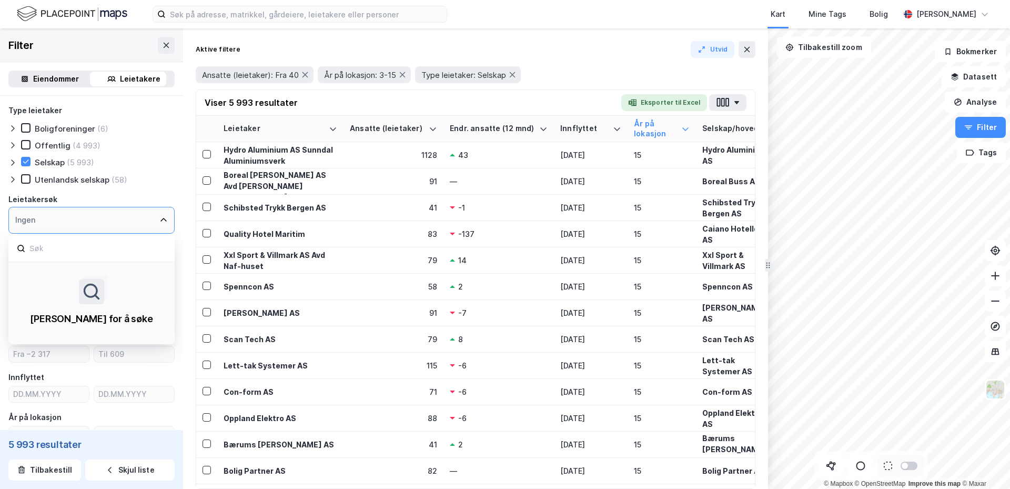
click at [159, 217] on icon at bounding box center [163, 220] width 8 height 8
click at [152, 161] on div "Selskap (5 993)" at bounding box center [91, 162] width 166 height 11
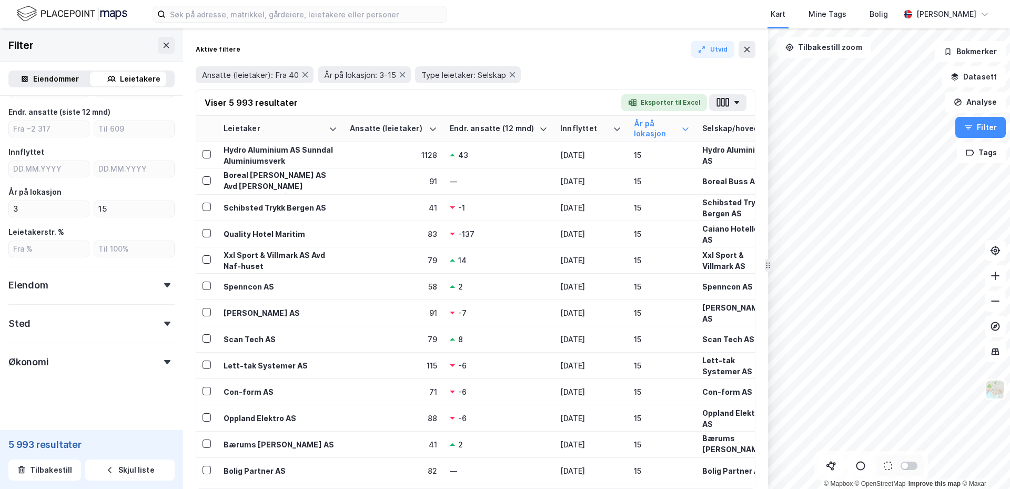
scroll to position [229, 0]
click at [164, 279] on icon at bounding box center [167, 281] width 6 height 4
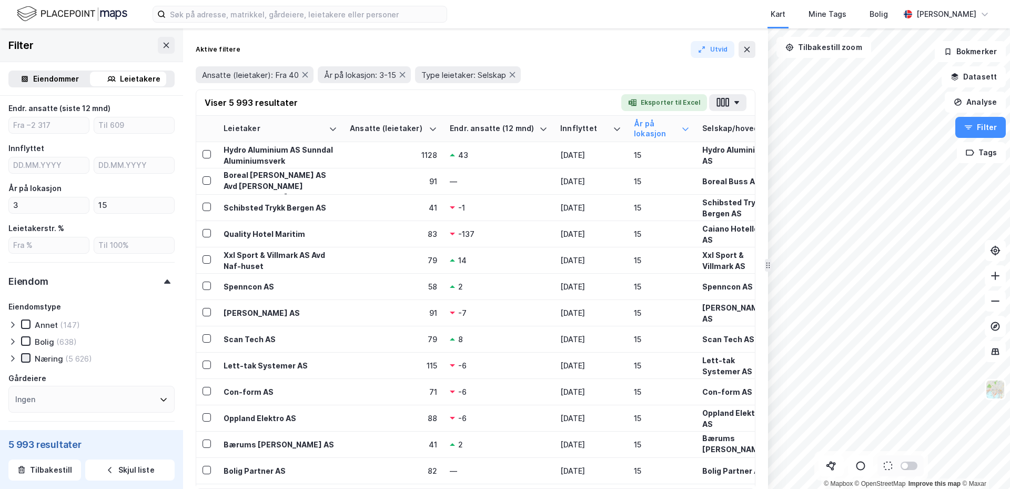
click at [24, 356] on icon at bounding box center [25, 357] width 7 height 7
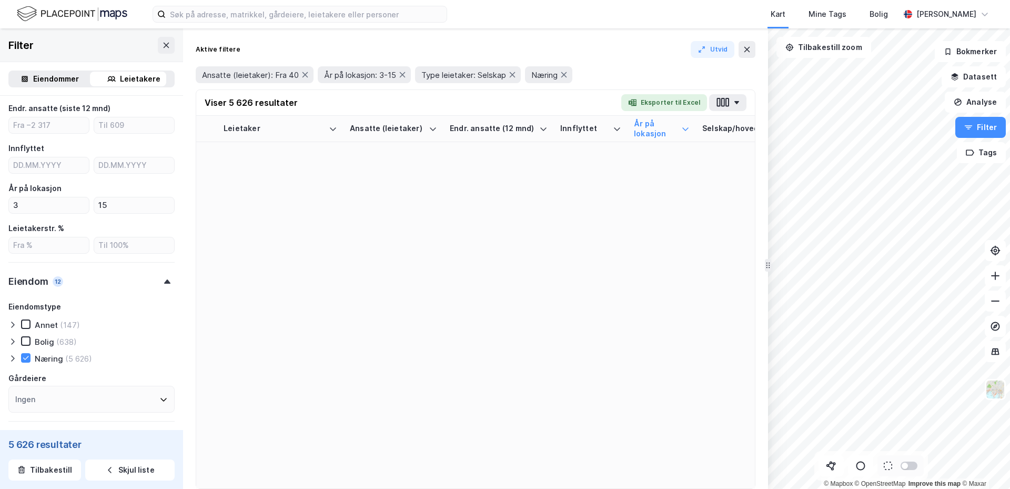
scroll to position [334, 0]
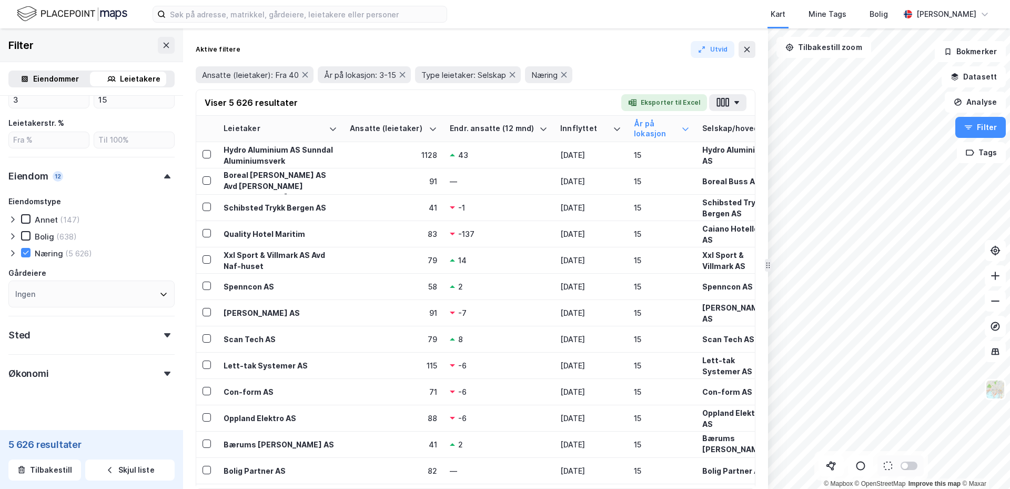
click at [150, 293] on div "Ingen" at bounding box center [91, 293] width 166 height 27
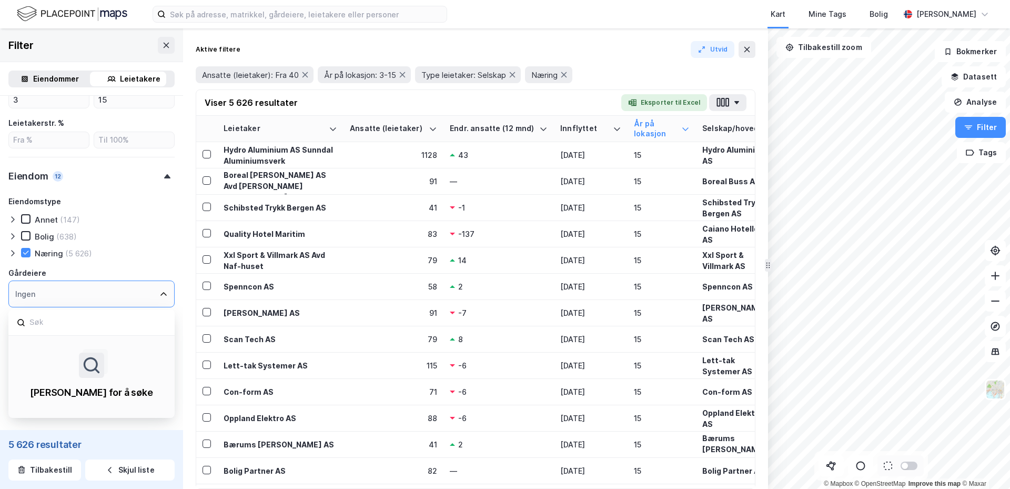
click at [159, 291] on icon at bounding box center [163, 294] width 8 height 8
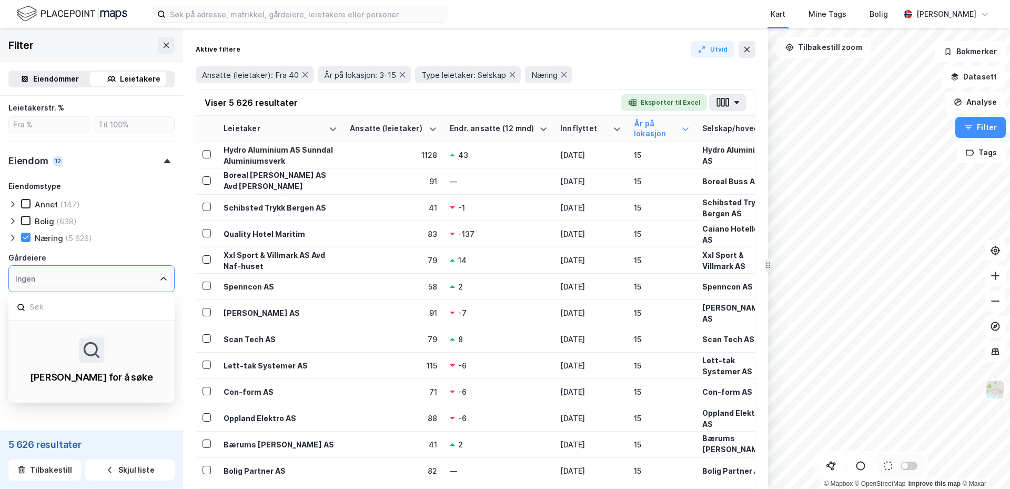
click at [155, 230] on div "Eiendomstype Annet (147) [PERSON_NAME] (638) [DEMOGRAPHIC_DATA] (5 626)" at bounding box center [91, 212] width 166 height 64
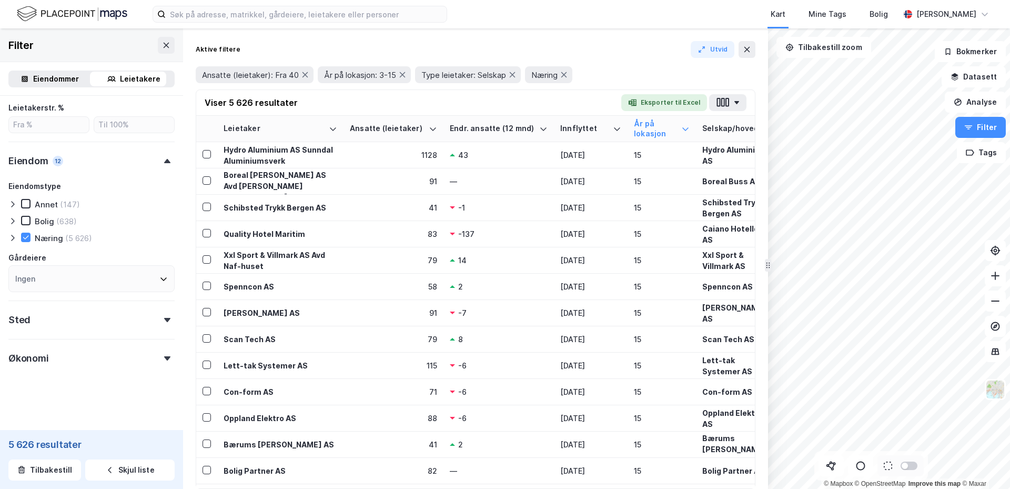
click at [164, 320] on icon at bounding box center [167, 320] width 6 height 4
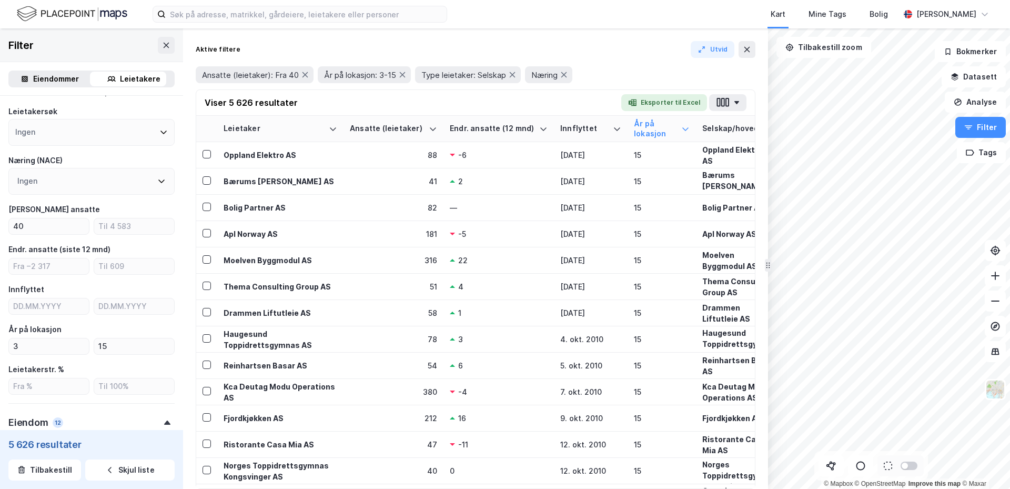
scroll to position [0, 0]
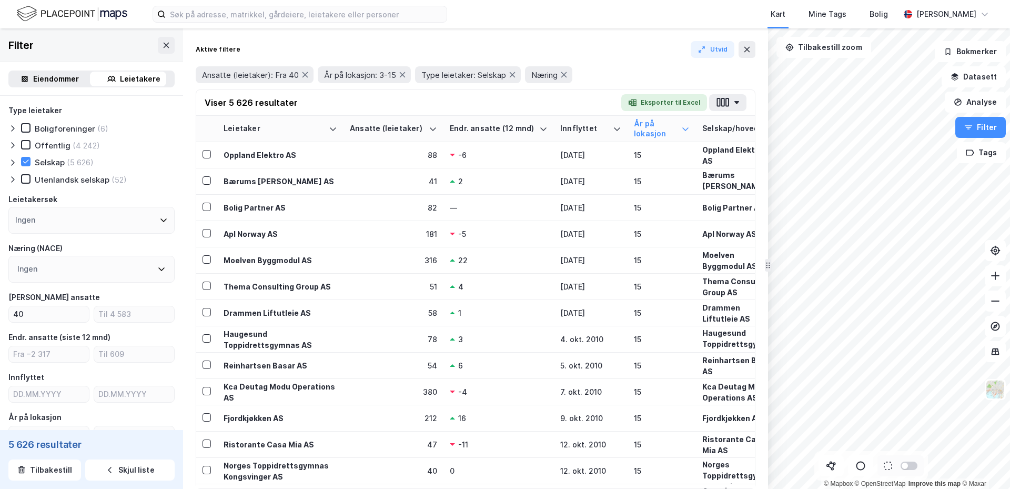
click at [64, 269] on div "Ingen" at bounding box center [91, 269] width 166 height 27
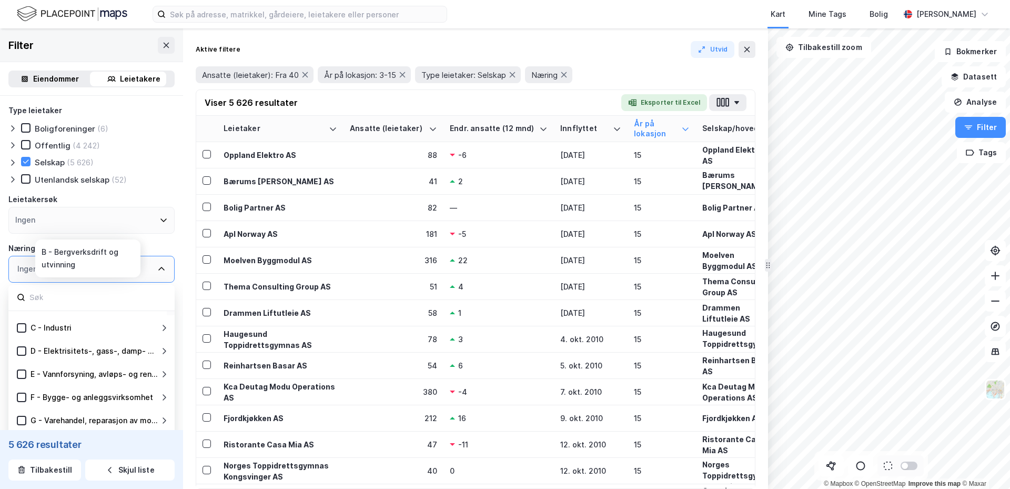
scroll to position [53, 0]
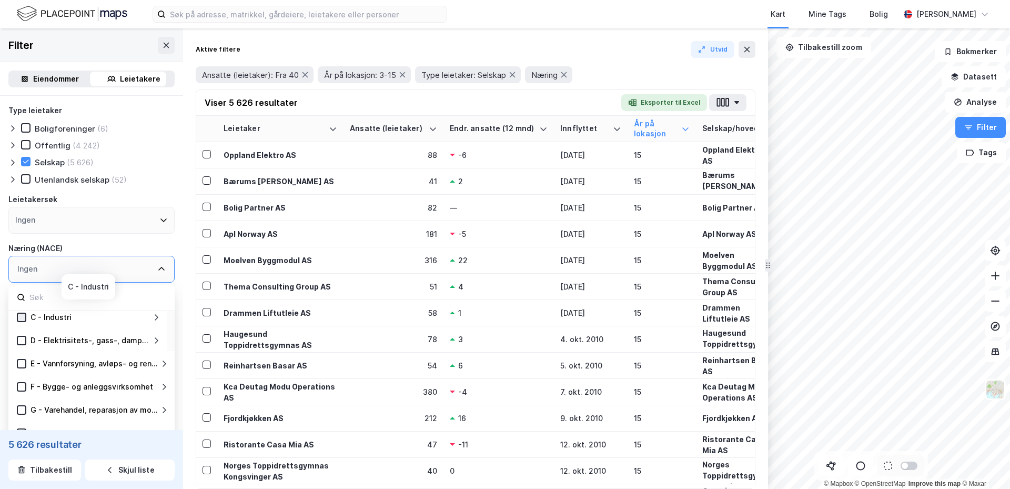
click at [22, 317] on icon at bounding box center [21, 317] width 7 height 7
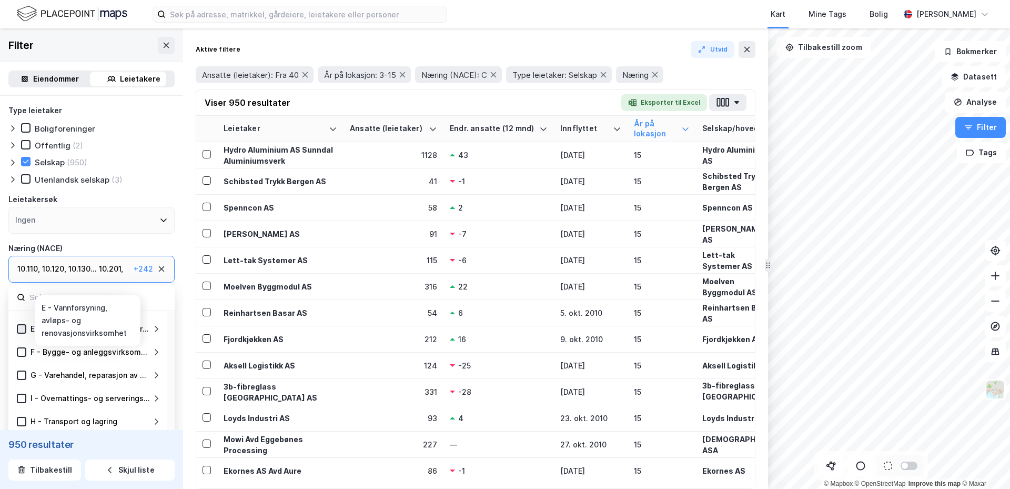
scroll to position [105, 0]
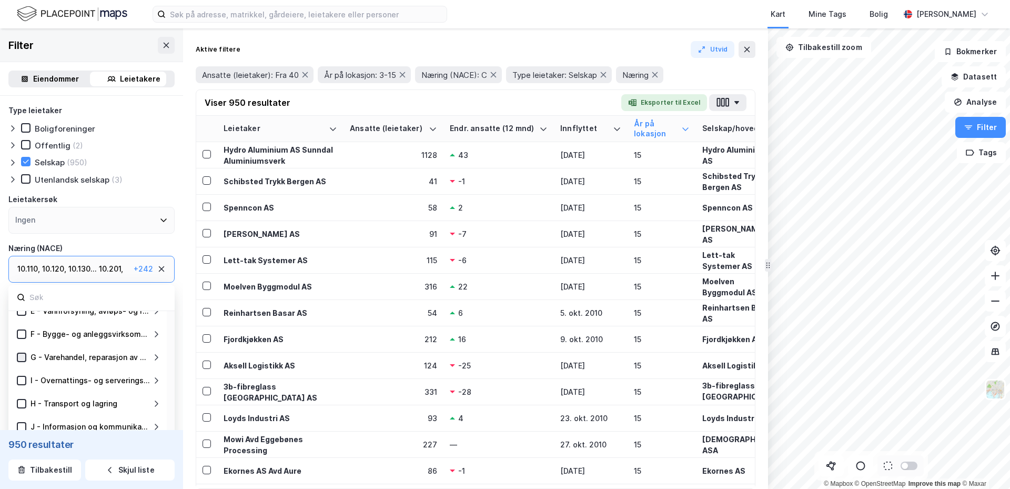
click at [21, 356] on icon at bounding box center [21, 357] width 7 height 7
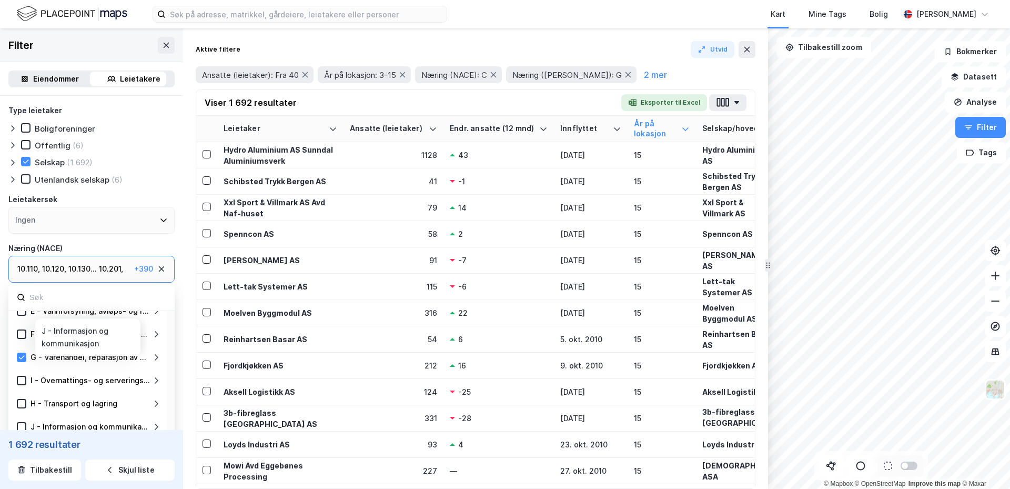
scroll to position [158, 0]
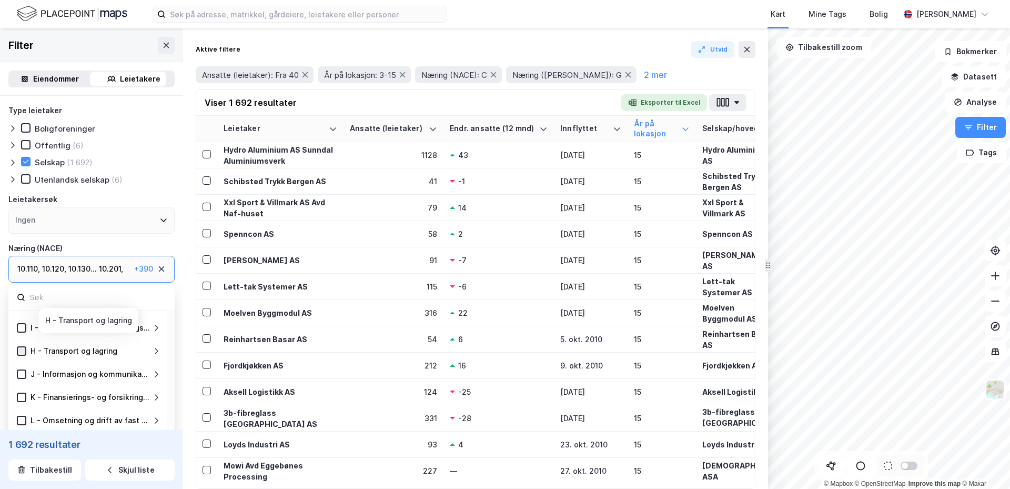
click at [21, 350] on icon at bounding box center [21, 350] width 7 height 7
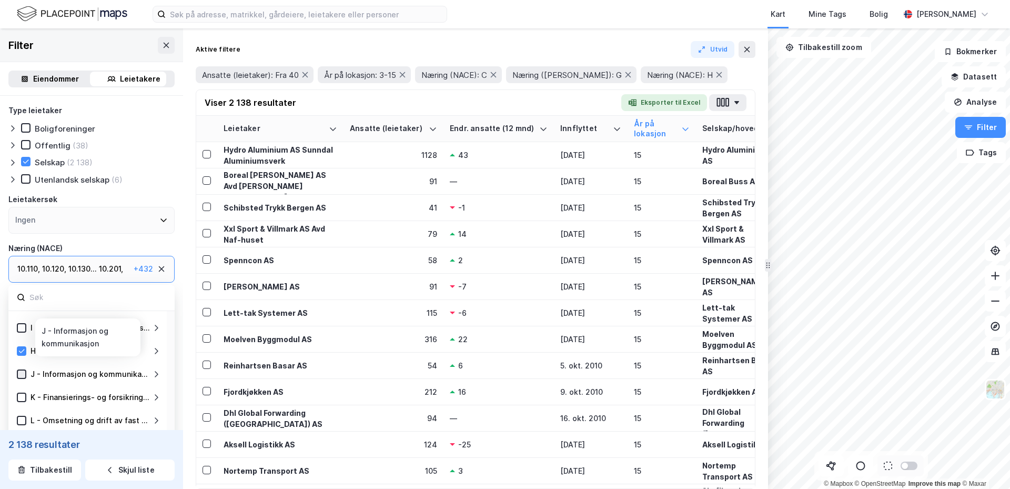
click at [21, 374] on icon at bounding box center [21, 373] width 7 height 7
click at [19, 397] on icon at bounding box center [22, 397] width 6 height 4
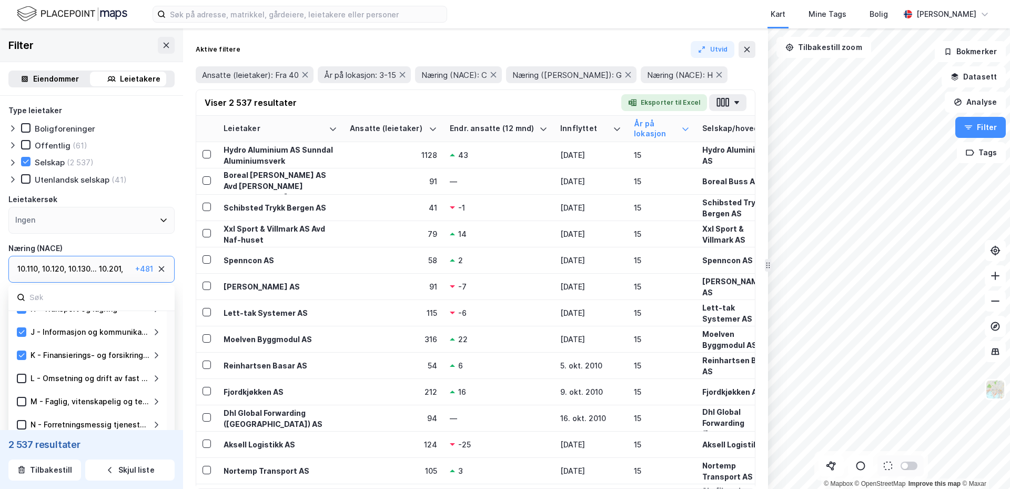
scroll to position [210, 0]
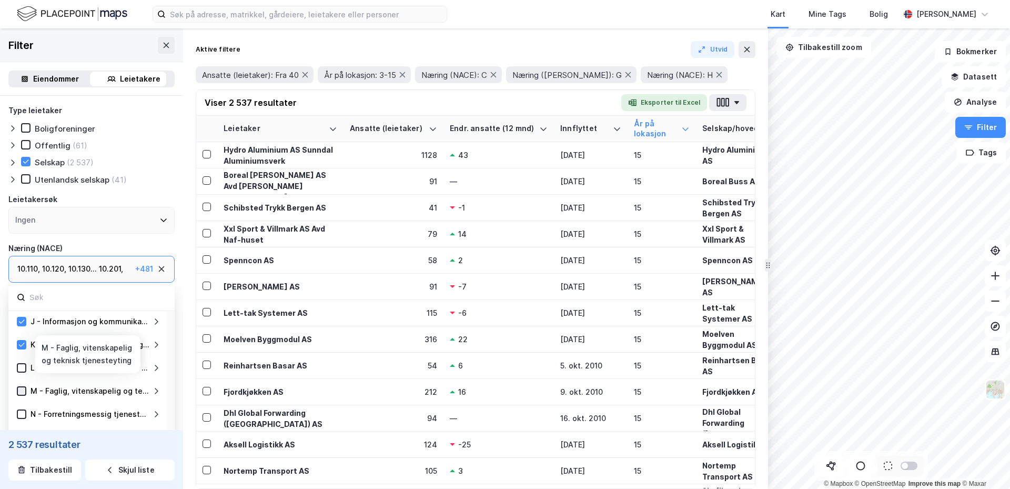
click at [19, 392] on icon at bounding box center [21, 390] width 7 height 7
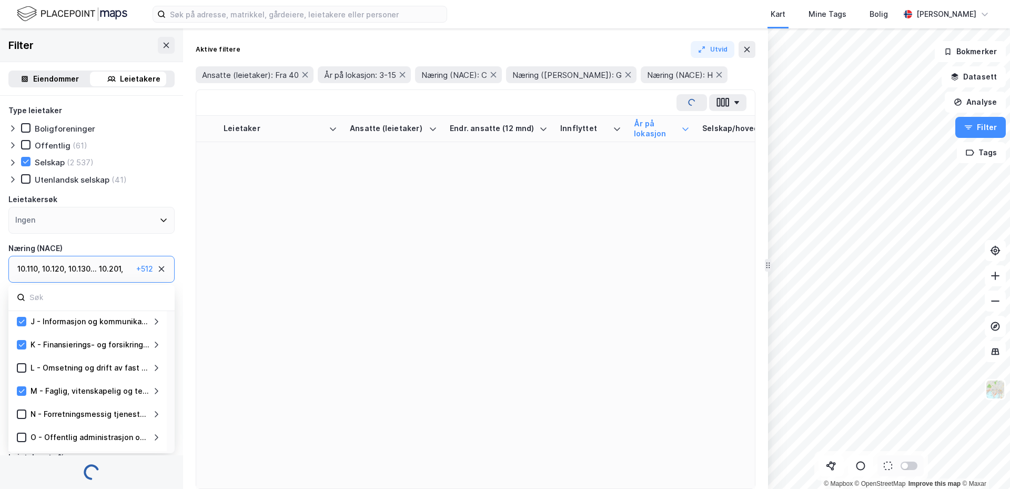
scroll to position [263, 0]
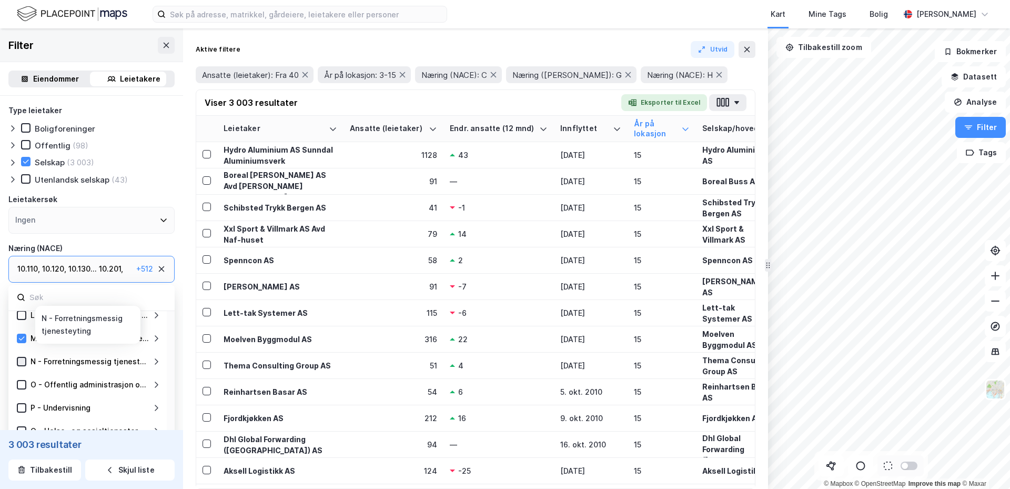
click at [23, 361] on icon at bounding box center [21, 361] width 7 height 7
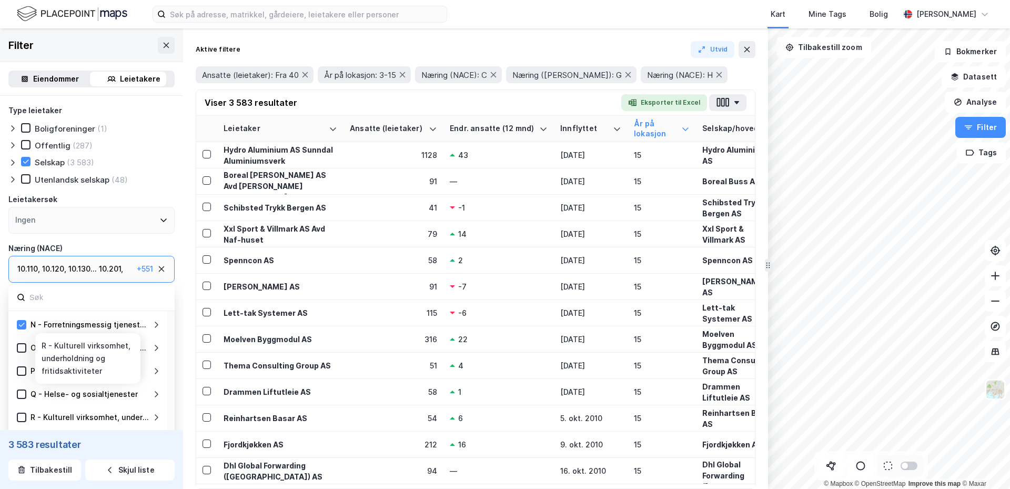
scroll to position [316, 0]
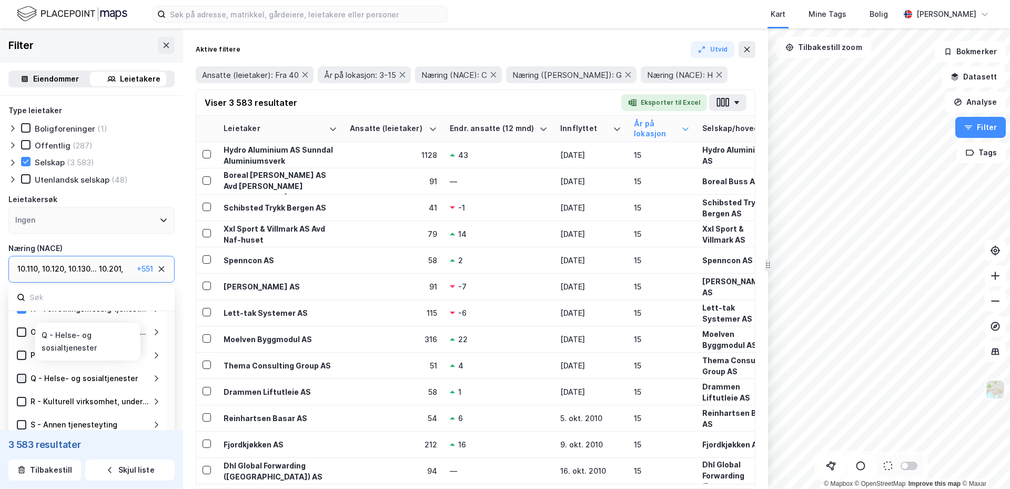
click at [22, 377] on icon at bounding box center [21, 378] width 7 height 7
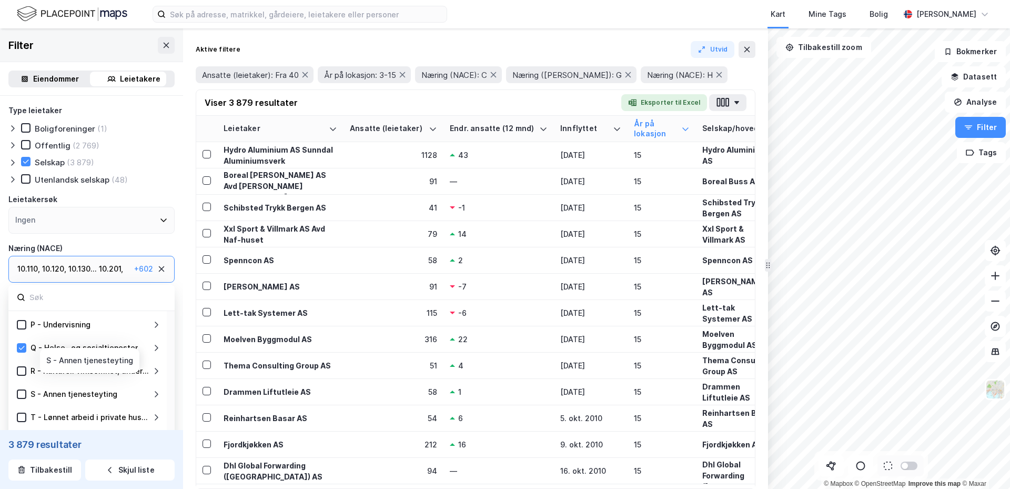
scroll to position [53, 0]
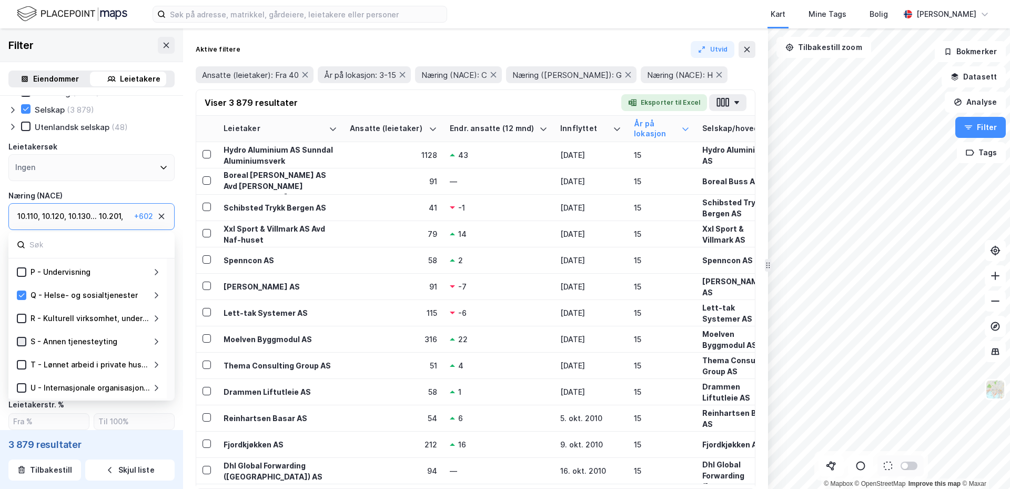
click at [22, 339] on icon at bounding box center [21, 341] width 7 height 7
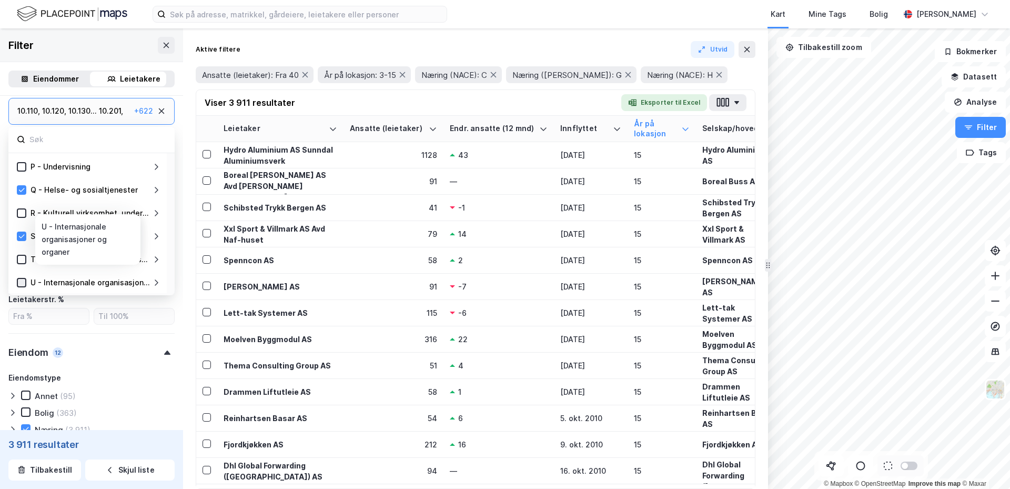
click at [22, 283] on icon at bounding box center [22, 282] width 6 height 4
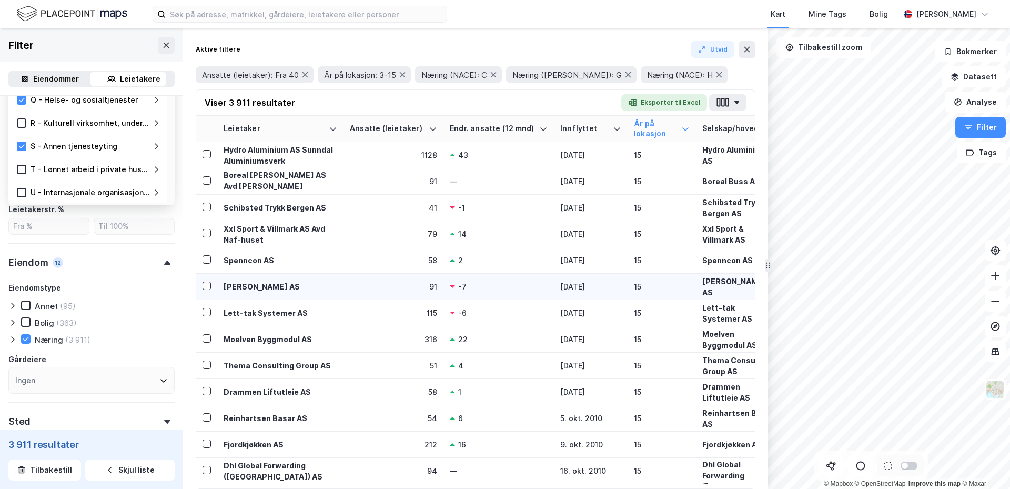
scroll to position [86, 0]
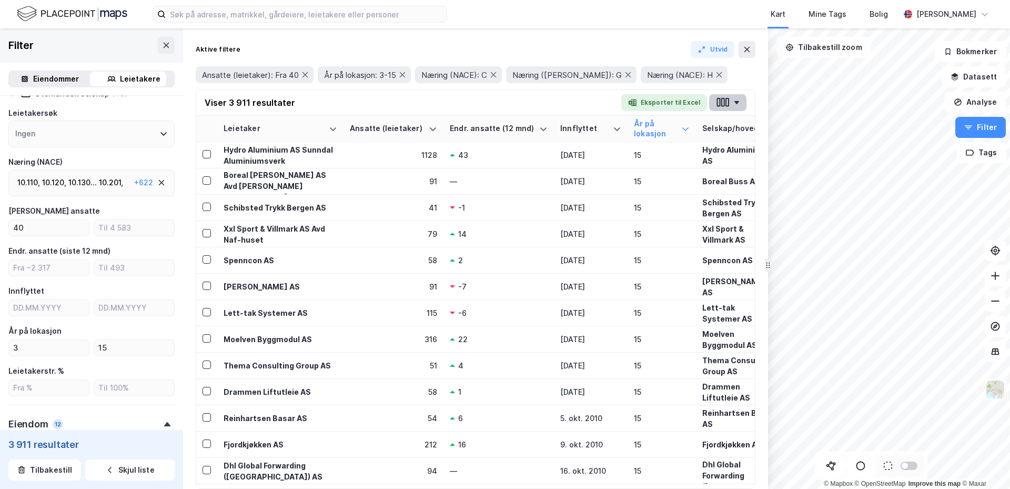
click at [738, 100] on button "button" at bounding box center [727, 102] width 37 height 17
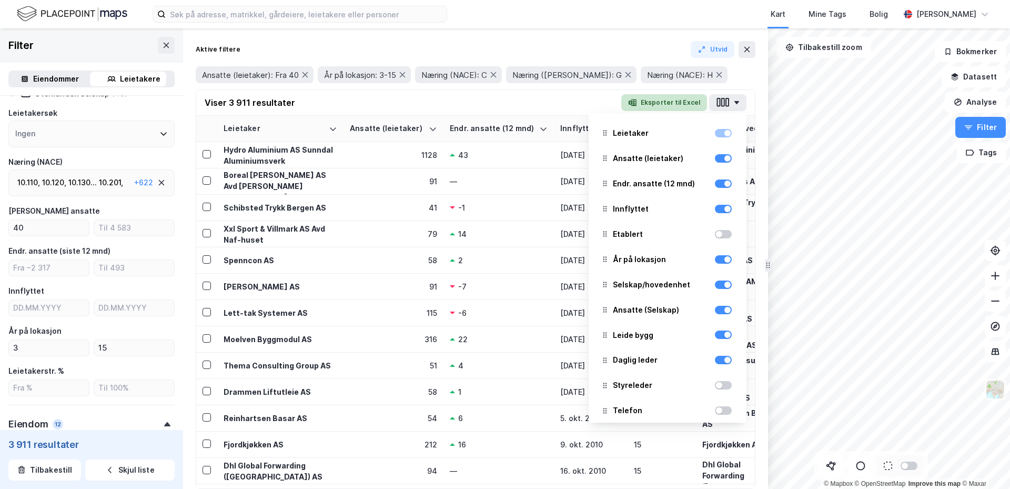
click at [659, 100] on button "Eksporter til Excel" at bounding box center [664, 102] width 86 height 17
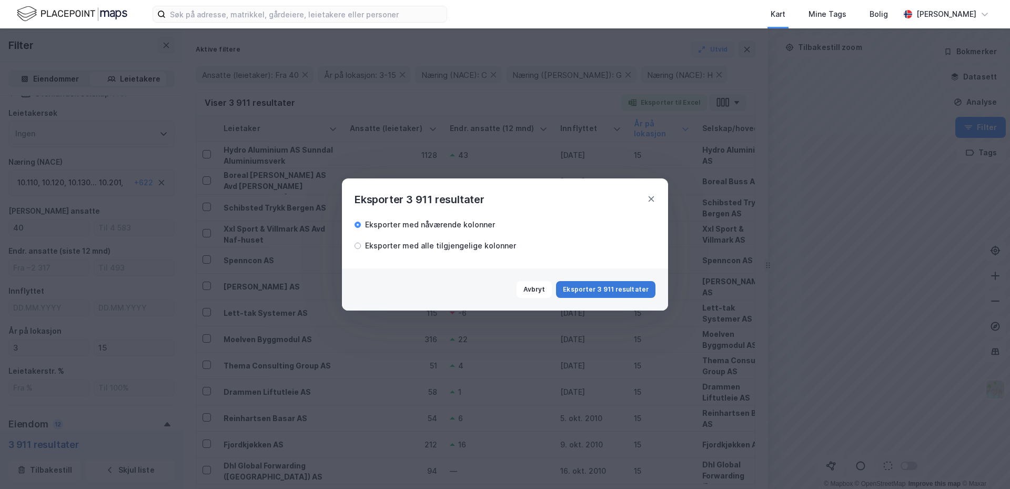
click at [608, 286] on button "Eksporter 3 911 resultater" at bounding box center [605, 289] width 99 height 17
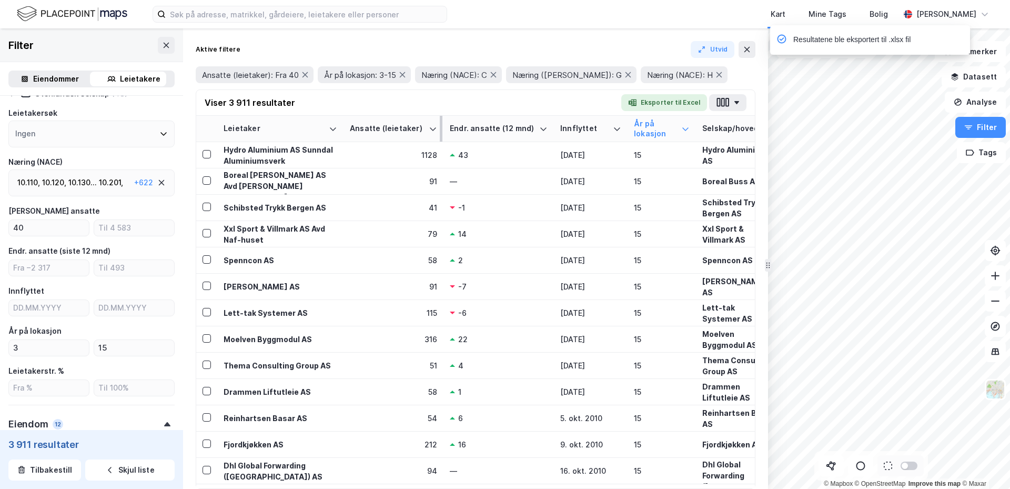
drag, startPoint x: 647, startPoint y: 126, endPoint x: 439, endPoint y: 130, distance: 207.9
click at [439, 130] on tr "Leietaker Ansatte (leietaker) Endr. ansatte (12 mnd) Innflyttet År på lokasjon …" at bounding box center [475, 129] width 559 height 26
click at [681, 101] on button "Eksporter til Excel" at bounding box center [664, 102] width 86 height 17
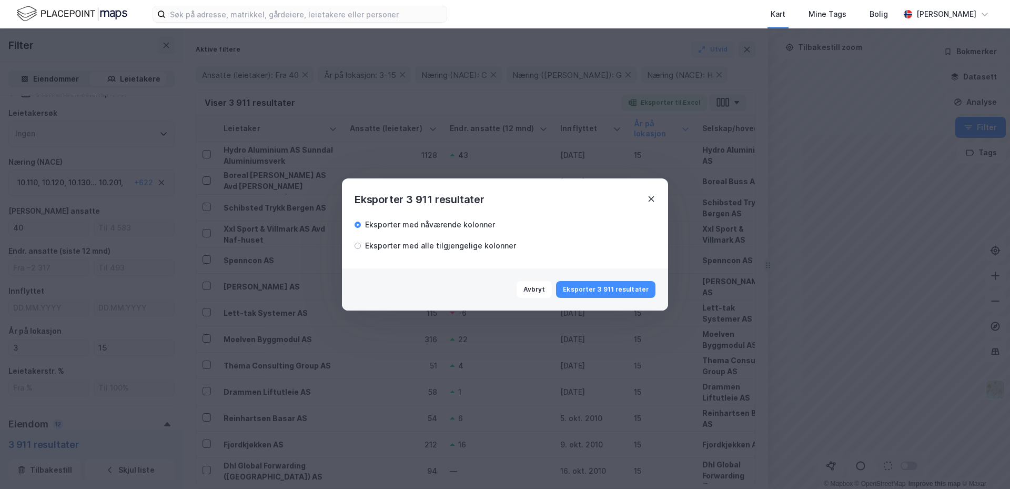
click at [653, 197] on icon at bounding box center [651, 199] width 8 height 8
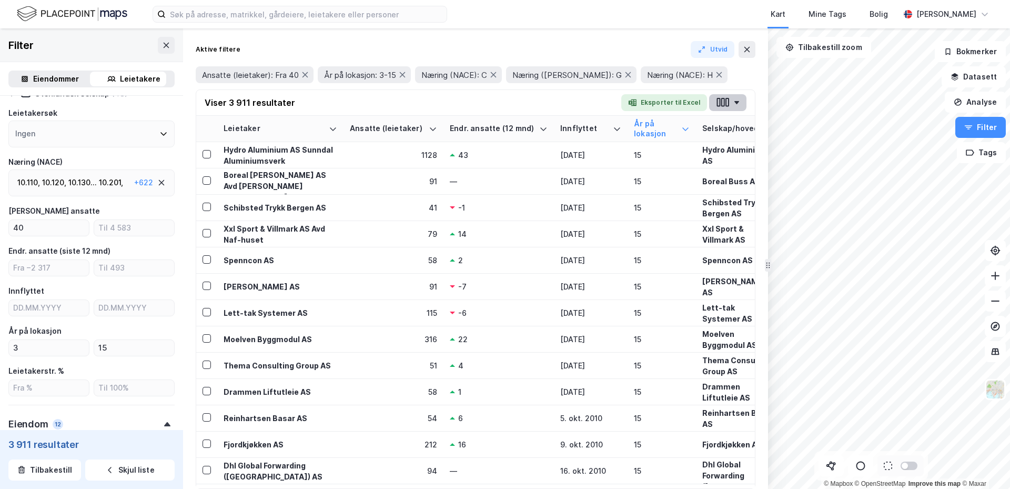
click at [735, 99] on button "button" at bounding box center [727, 102] width 37 height 17
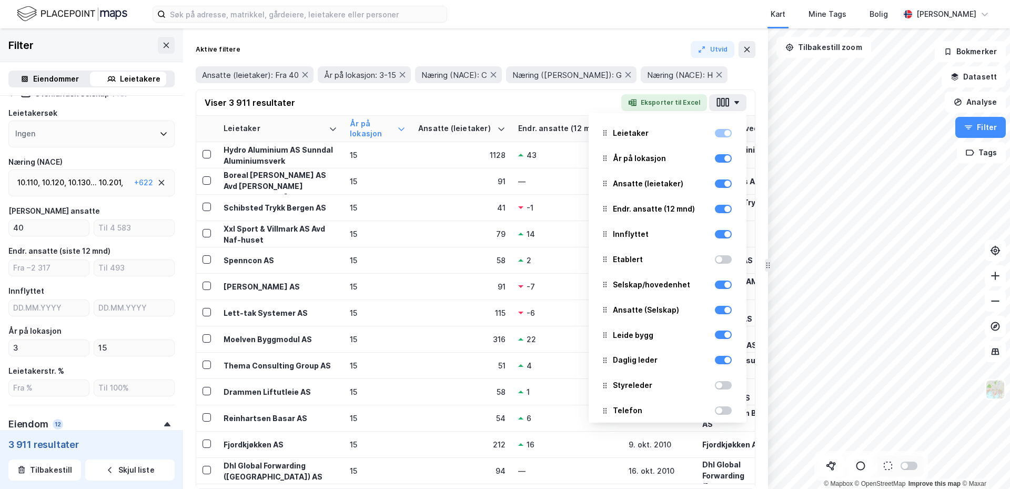
click at [715, 136] on div at bounding box center [723, 133] width 17 height 8
click at [715, 133] on div at bounding box center [723, 133] width 17 height 8
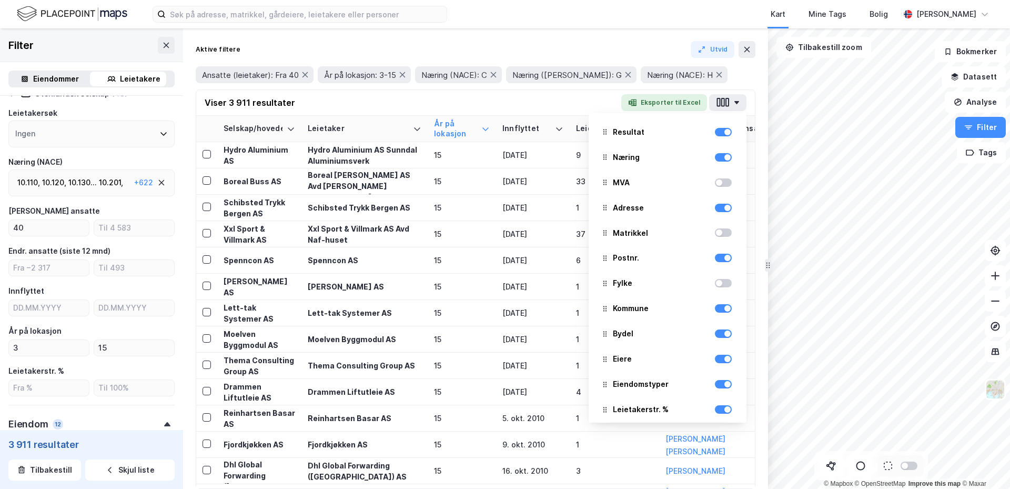
scroll to position [512, 0]
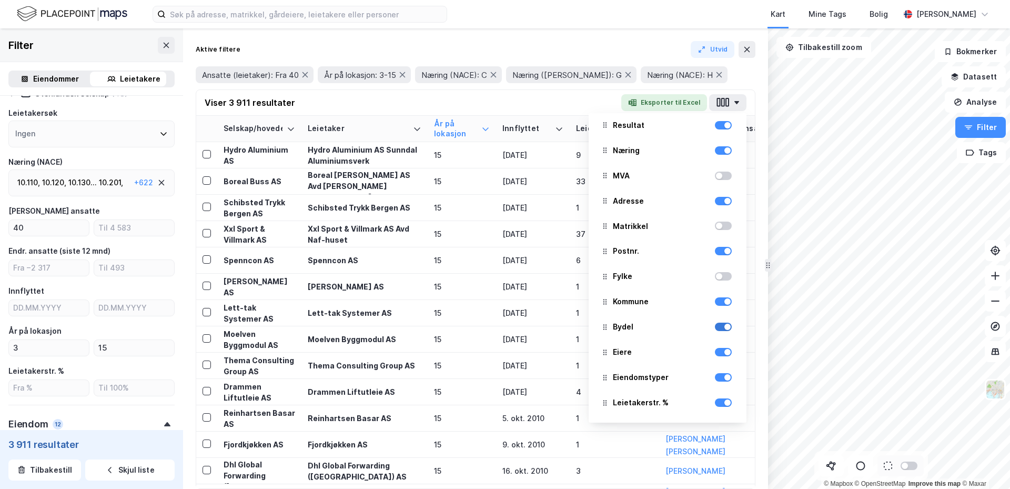
click at [715, 328] on div at bounding box center [723, 327] width 17 height 8
click at [717, 328] on div at bounding box center [723, 327] width 17 height 8
click at [715, 253] on div at bounding box center [723, 251] width 17 height 8
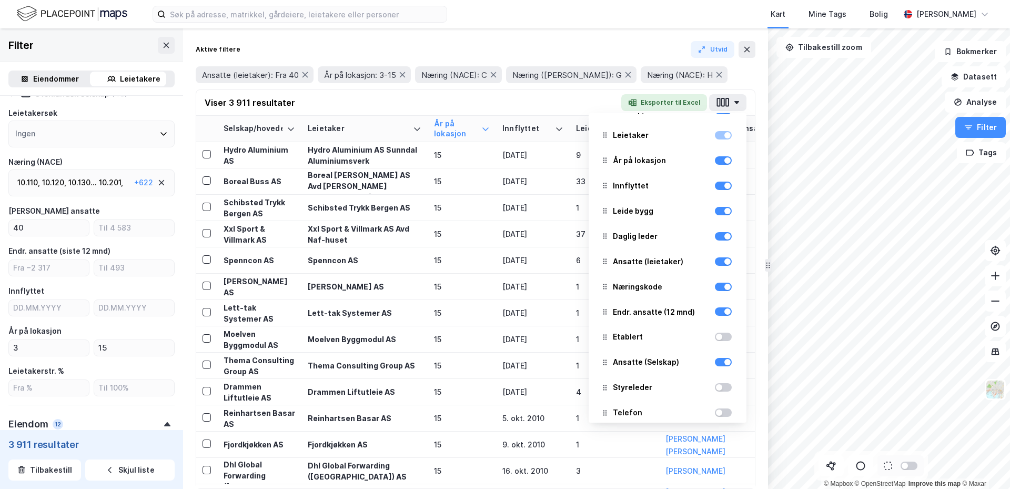
scroll to position [0, 0]
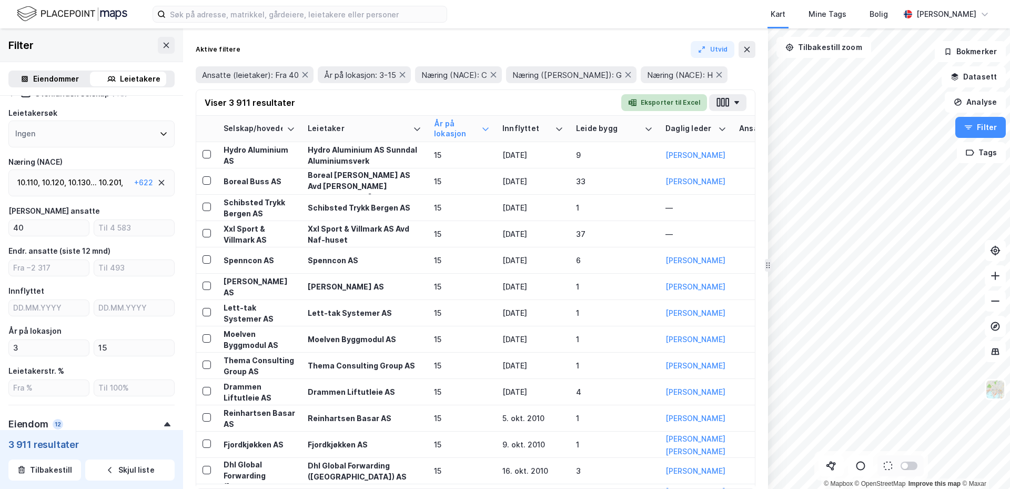
click at [666, 100] on button "Eksporter til Excel" at bounding box center [664, 102] width 86 height 17
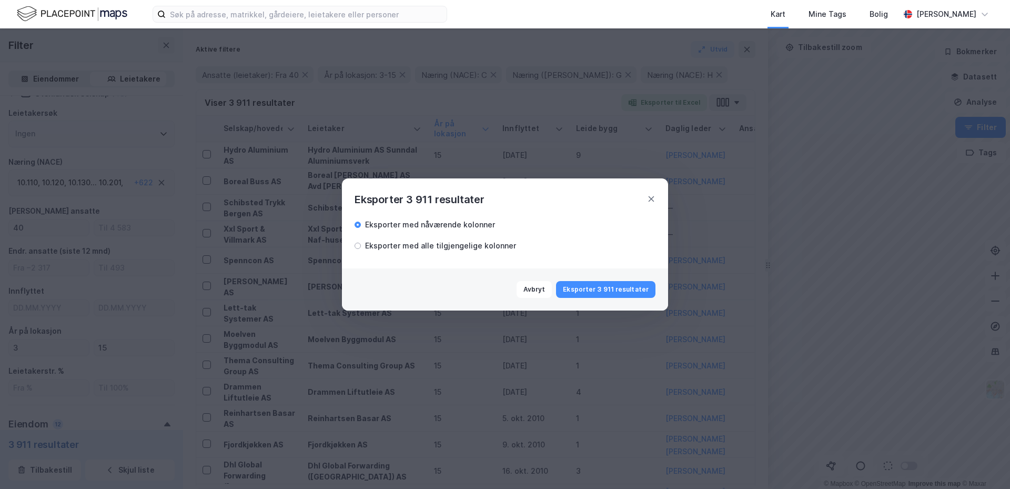
click at [408, 245] on div "Eksporter med alle tilgjengelige kolonner" at bounding box center [440, 245] width 151 height 13
click at [595, 287] on button "Eksporter 3 911 resultater" at bounding box center [605, 289] width 99 height 17
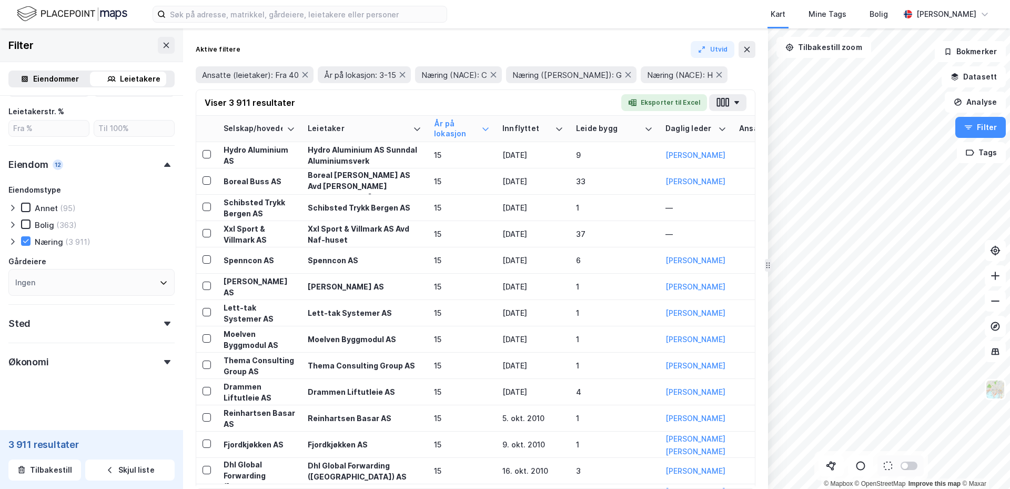
scroll to position [349, 0]
click at [82, 318] on div "Sted" at bounding box center [91, 315] width 166 height 30
click at [88, 372] on div "Ingen" at bounding box center [91, 366] width 166 height 27
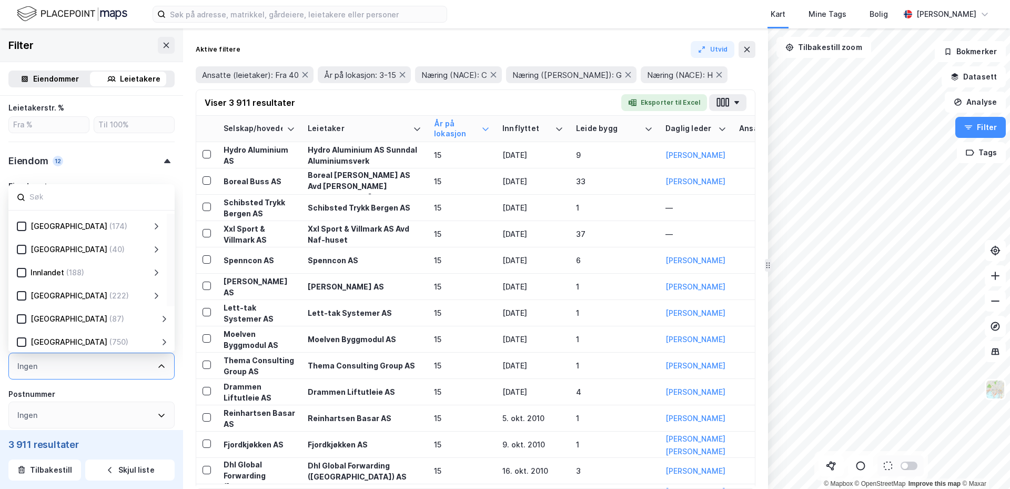
scroll to position [105, 0]
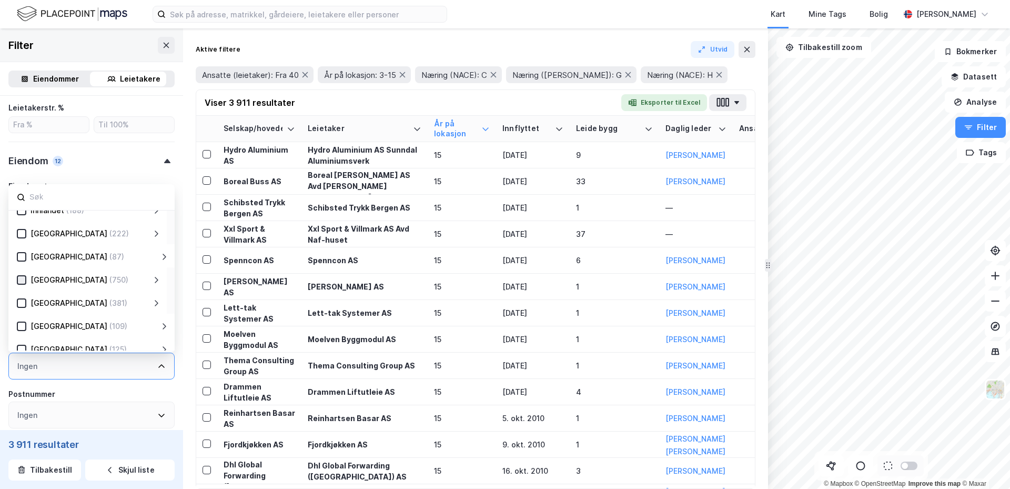
click at [23, 280] on icon at bounding box center [22, 280] width 6 height 4
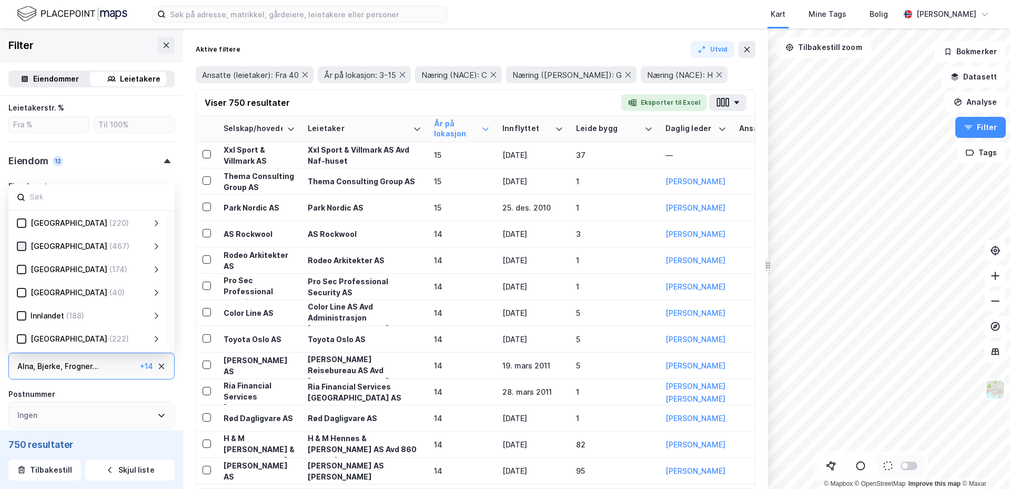
click at [17, 249] on div at bounding box center [21, 246] width 9 height 9
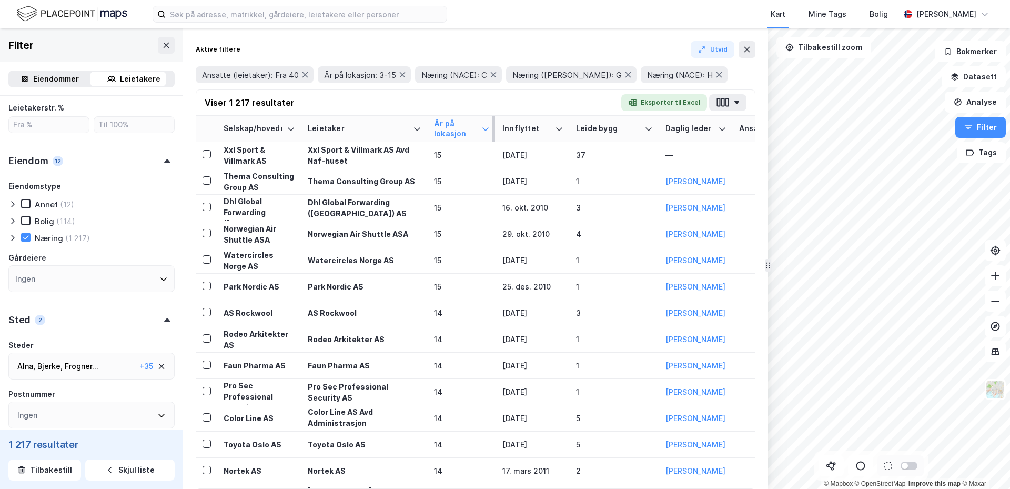
click at [486, 125] on icon at bounding box center [485, 129] width 8 height 8
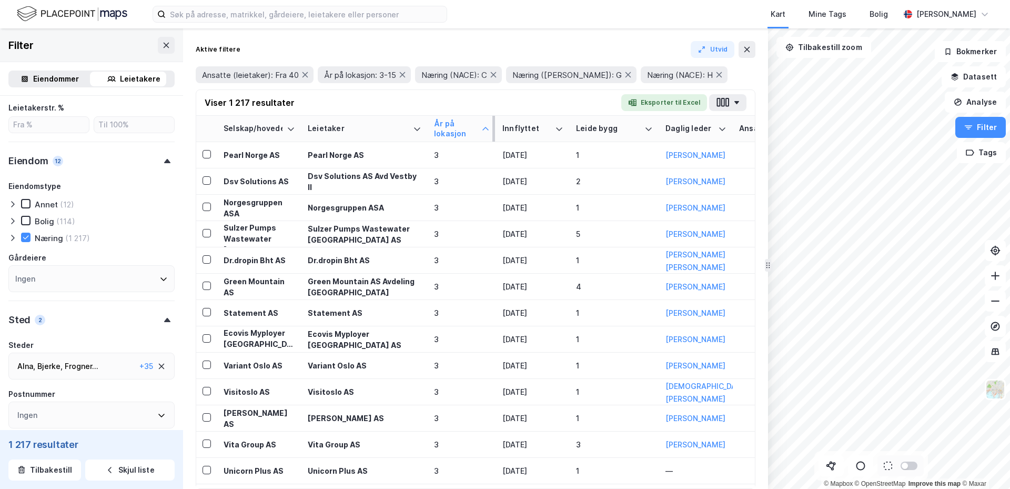
click at [486, 125] on icon at bounding box center [485, 129] width 8 height 8
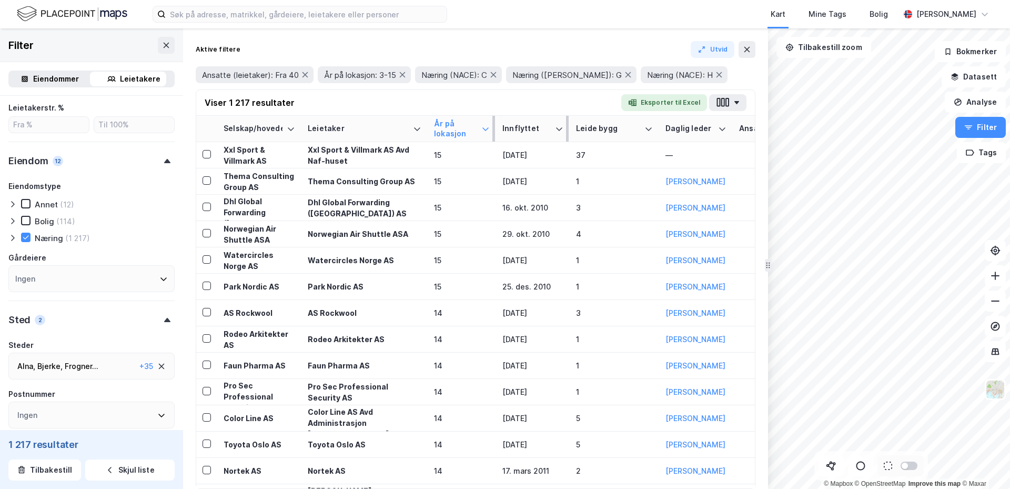
click at [534, 126] on div "Innflyttet" at bounding box center [526, 129] width 48 height 10
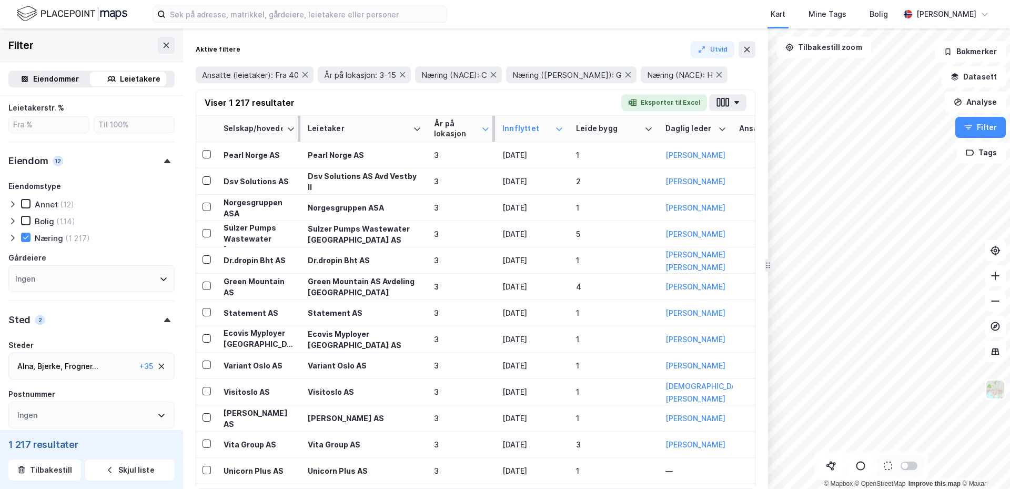
click at [242, 128] on div "Selskap/hovedenhet" at bounding box center [253, 129] width 59 height 10
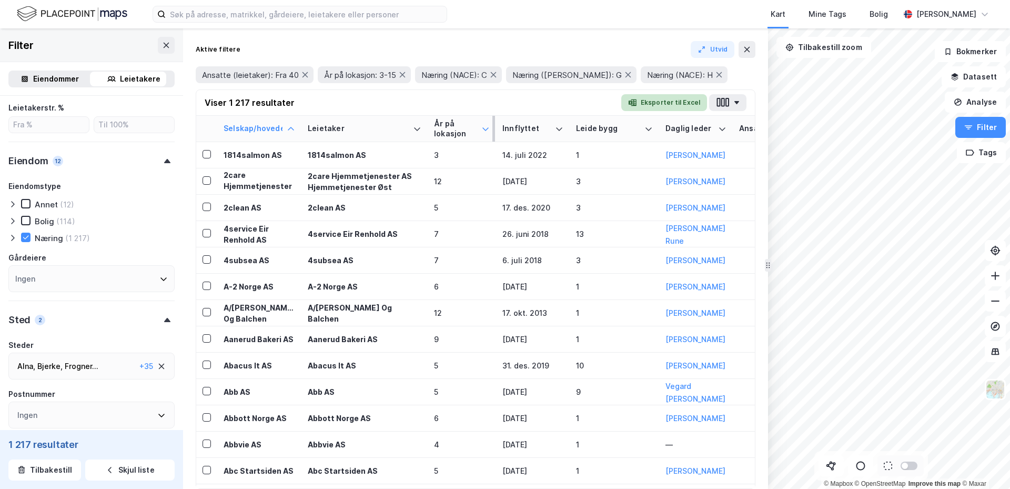
click at [653, 104] on button "Eksporter til Excel" at bounding box center [664, 102] width 86 height 17
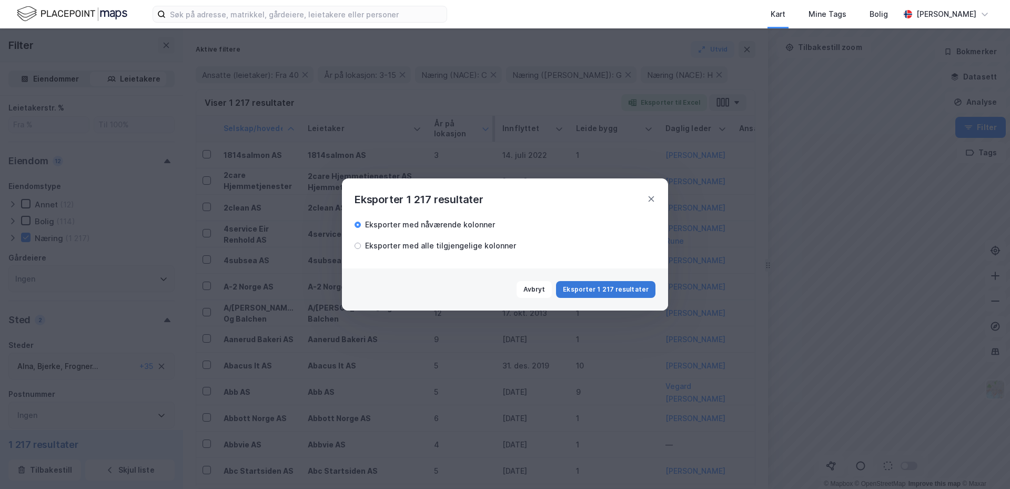
click at [605, 285] on button "Eksporter 1 217 resultater" at bounding box center [605, 289] width 99 height 17
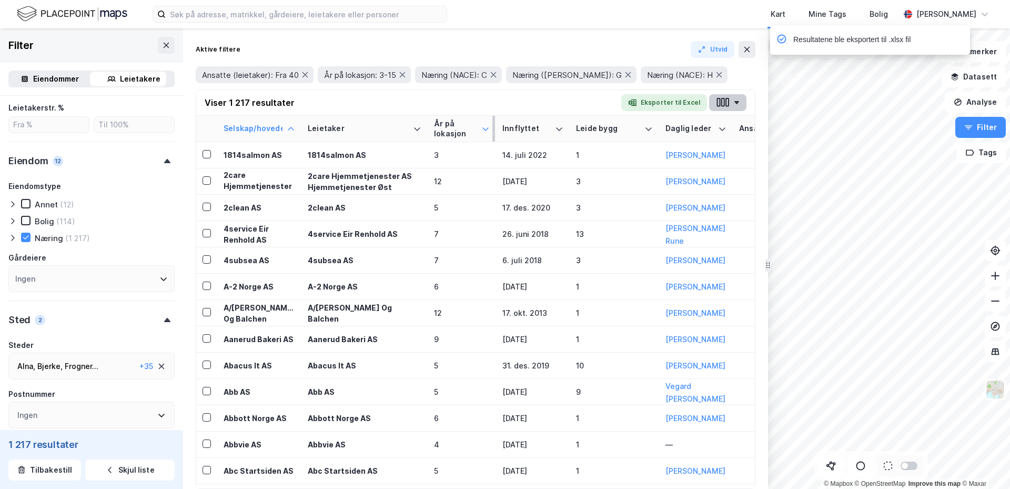
click at [736, 99] on button "button" at bounding box center [727, 102] width 37 height 17
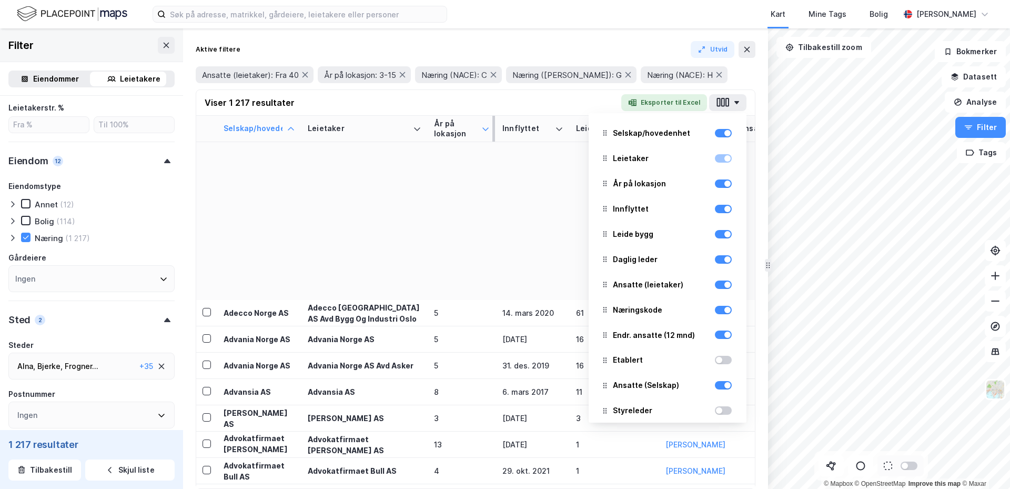
scroll to position [1052, 0]
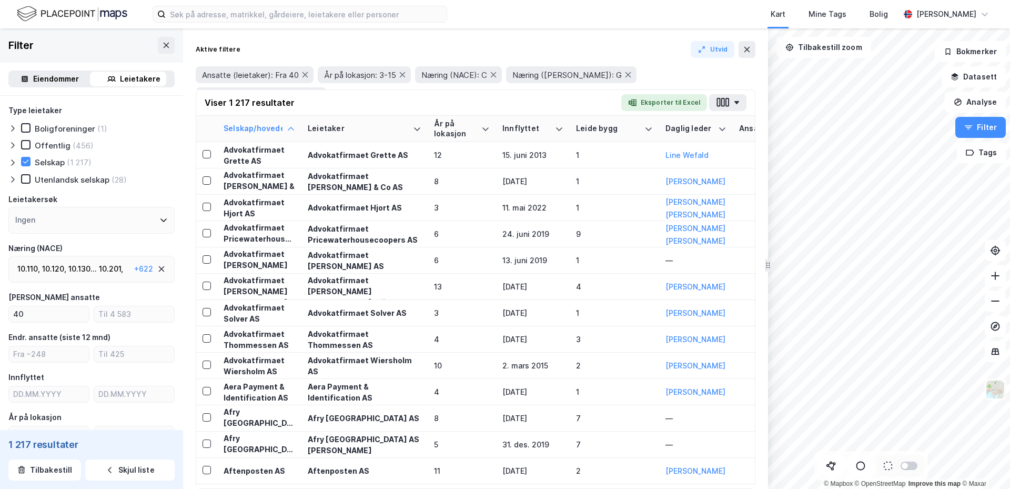
click at [56, 74] on div "Eiendommer" at bounding box center [56, 79] width 46 height 13
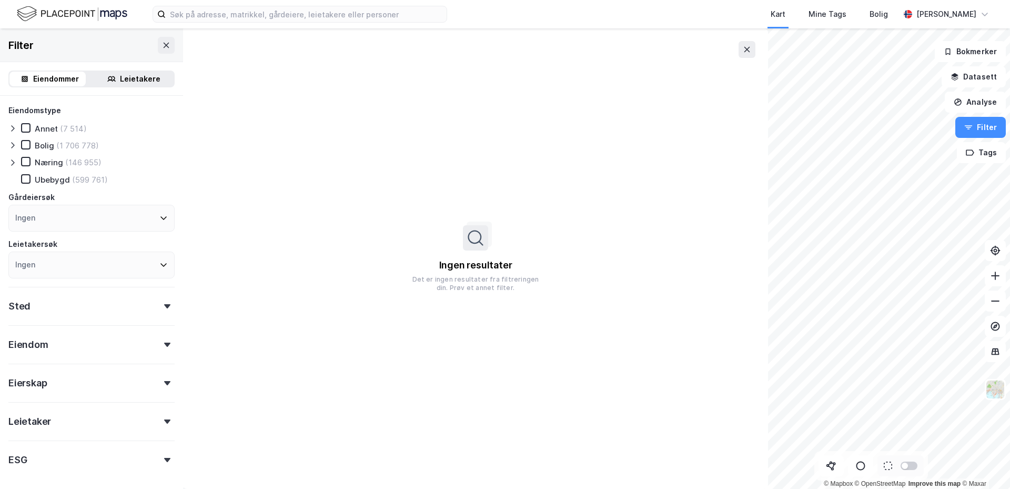
click at [52, 213] on div "Ingen" at bounding box center [91, 218] width 166 height 27
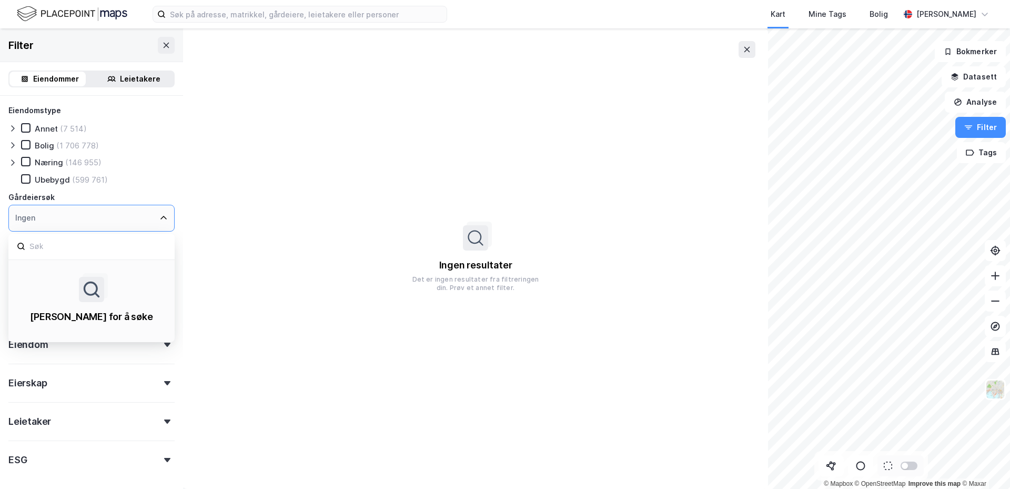
click at [52, 213] on div "Ingen" at bounding box center [91, 218] width 166 height 27
click at [80, 224] on div "Ingen" at bounding box center [91, 218] width 166 height 27
click at [72, 215] on div "Ingen" at bounding box center [91, 218] width 166 height 27
click at [28, 208] on div "Ingen" at bounding box center [91, 218] width 166 height 27
click at [17, 214] on div "Ingen" at bounding box center [25, 218] width 20 height 13
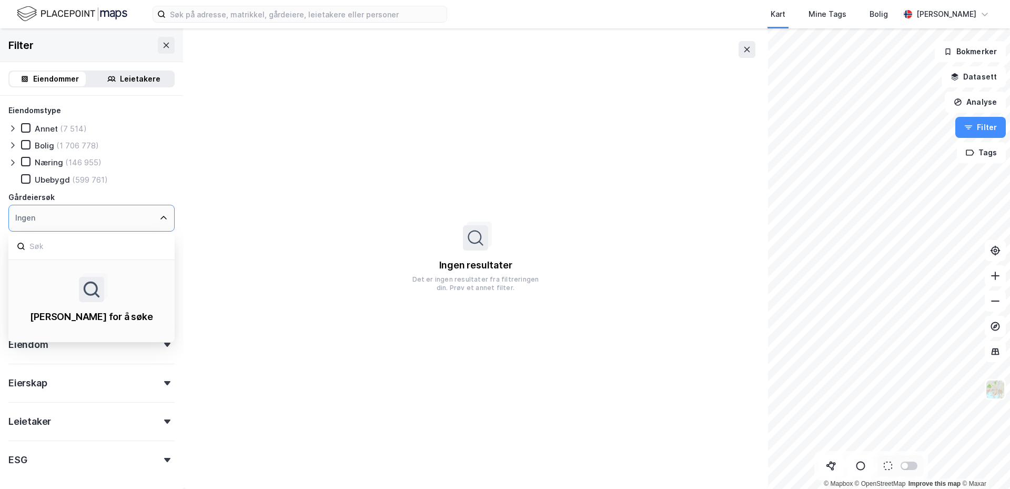
drag, startPoint x: 26, startPoint y: 219, endPoint x: 21, endPoint y: 207, distance: 13.2
click at [21, 207] on div "Ingen" at bounding box center [91, 218] width 166 height 27
click at [64, 249] on input at bounding box center [97, 246] width 138 height 14
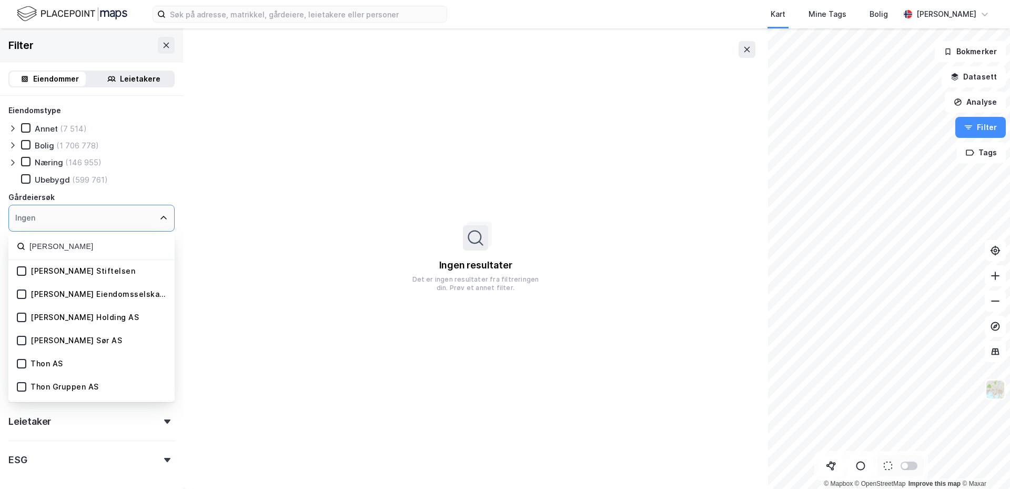
type input "olav thon"
click at [92, 295] on div "Olav Thon Eiendomsselskap ASA" at bounding box center [100, 294] width 138 height 10
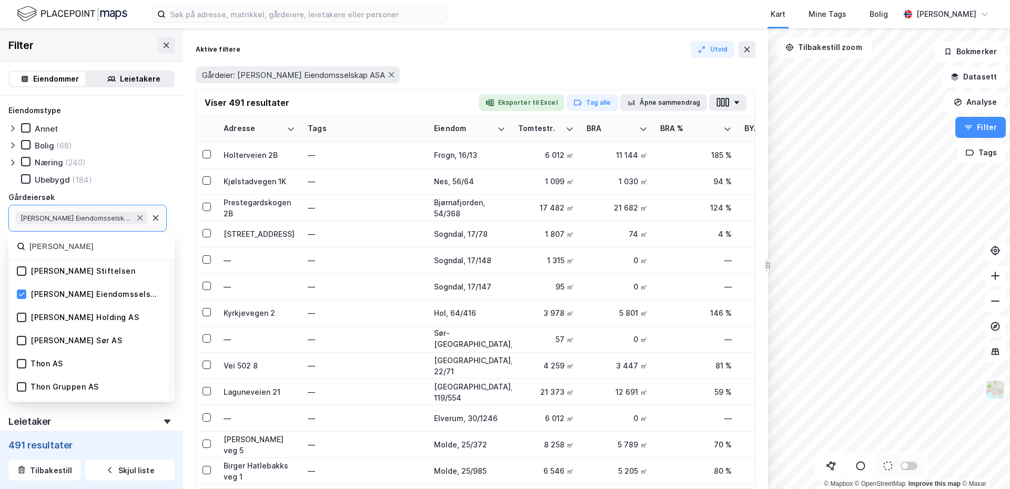
click at [131, 413] on div "Leietaker" at bounding box center [91, 417] width 166 height 30
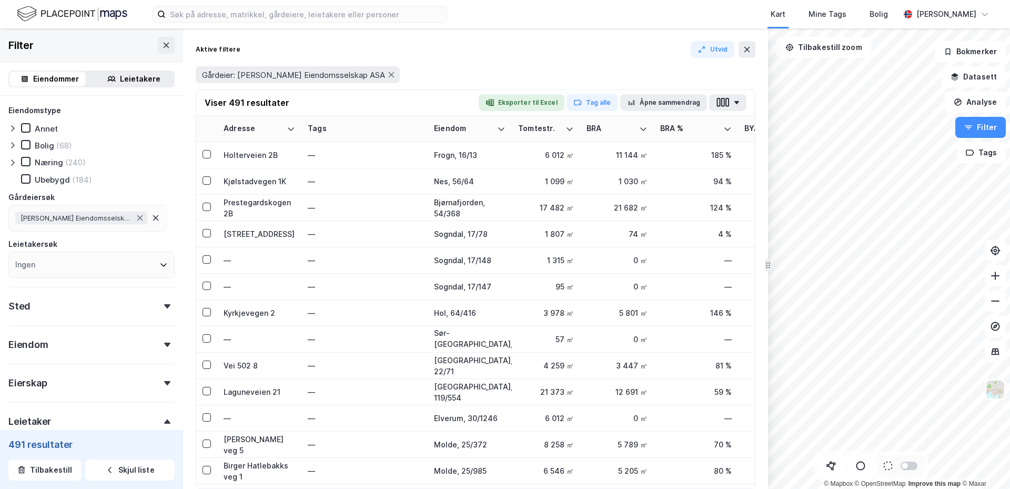
click at [53, 262] on div "Ingen" at bounding box center [91, 265] width 166 height 27
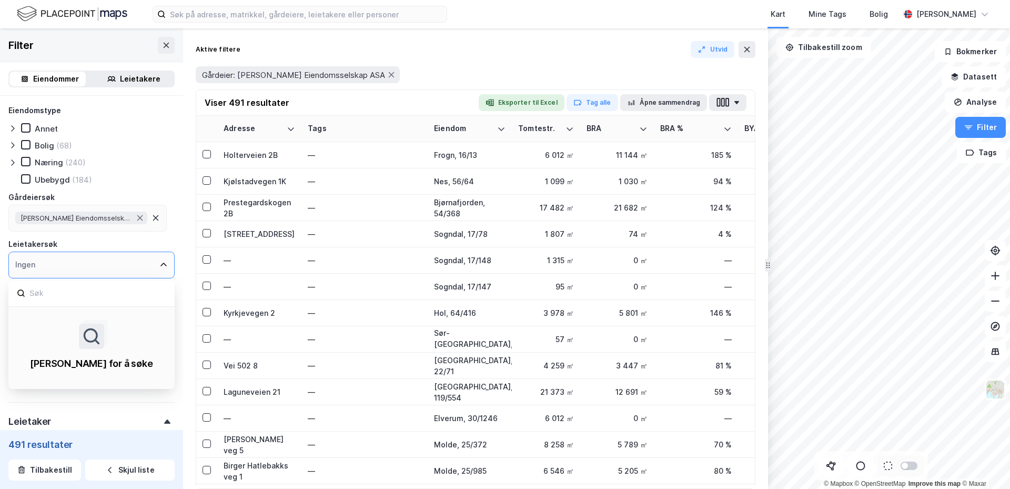
click at [54, 262] on div "Ingen" at bounding box center [91, 265] width 166 height 27
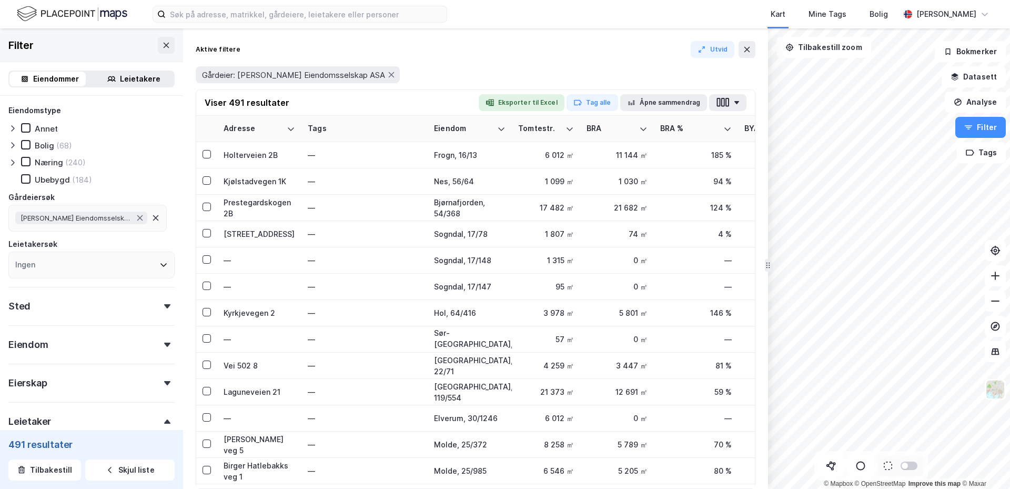
click at [170, 331] on div "Eiendomstype Annet Bolig (68) Næring (240) Ubebygd (184) Gårdeiersøk Olav Thon …" at bounding box center [91, 442] width 183 height 693
click at [26, 161] on icon at bounding box center [25, 161] width 7 height 7
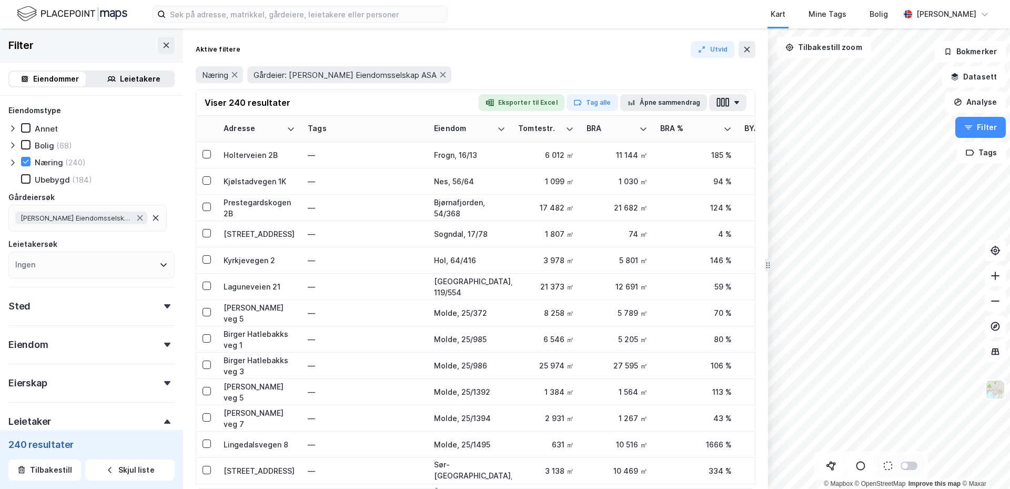
click at [137, 80] on div "Leietakere" at bounding box center [140, 79] width 41 height 13
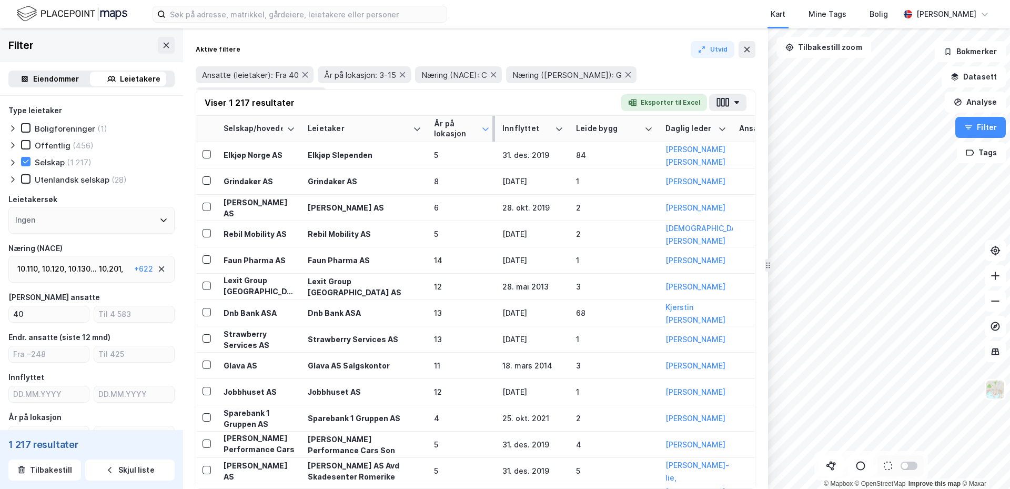
click at [487, 125] on icon at bounding box center [485, 129] width 8 height 8
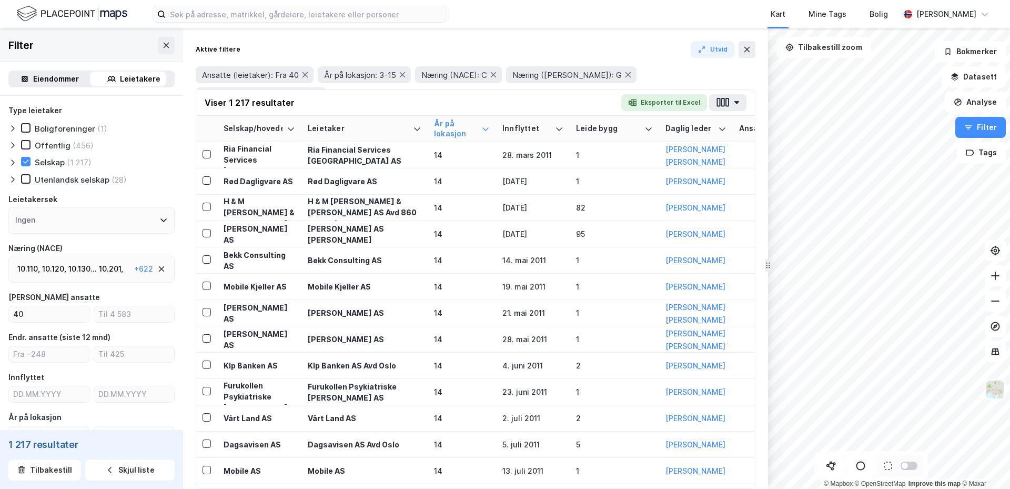
scroll to position [263, 0]
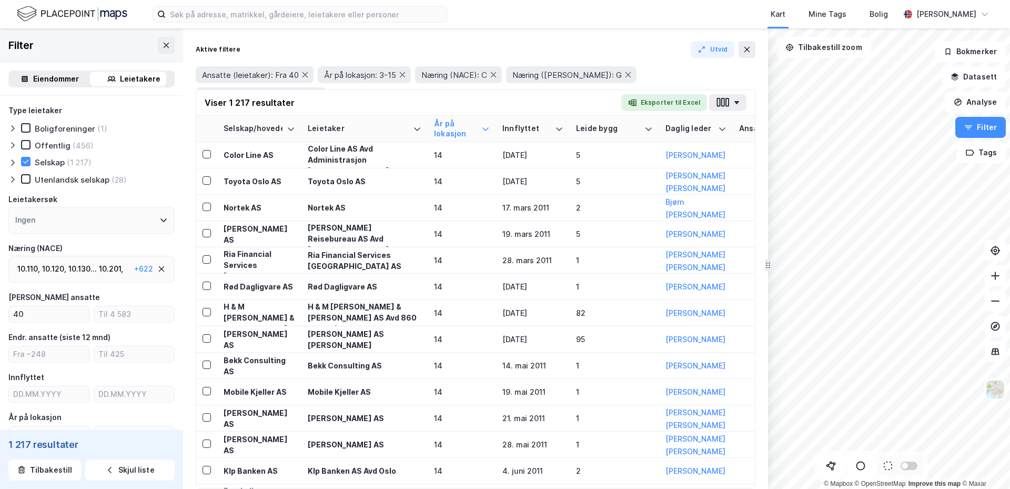
click at [51, 266] on div "10.120 ," at bounding box center [54, 269] width 24 height 13
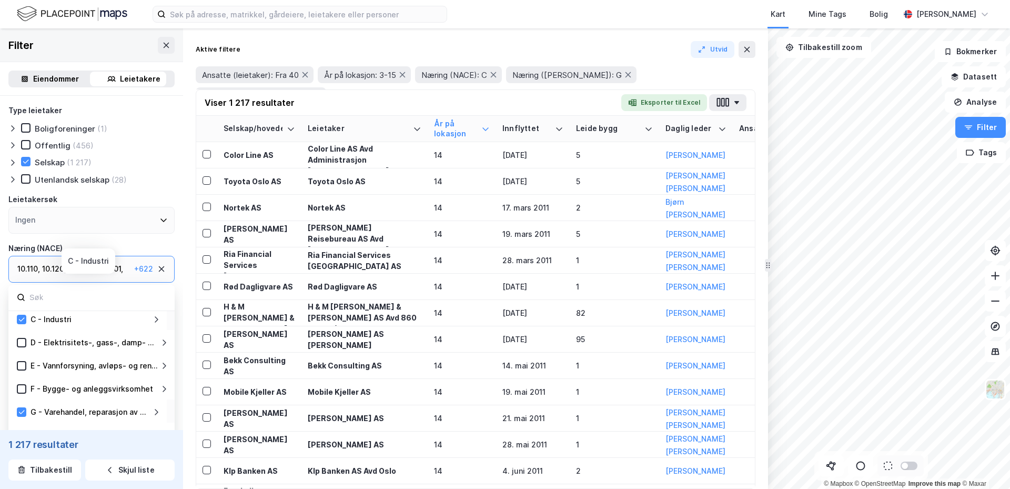
scroll to position [105, 0]
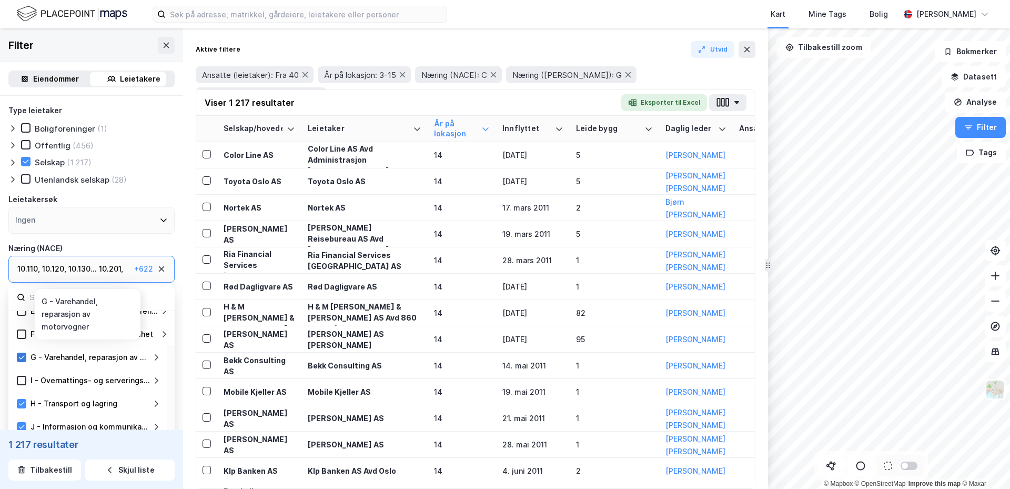
click at [21, 356] on icon at bounding box center [21, 357] width 7 height 7
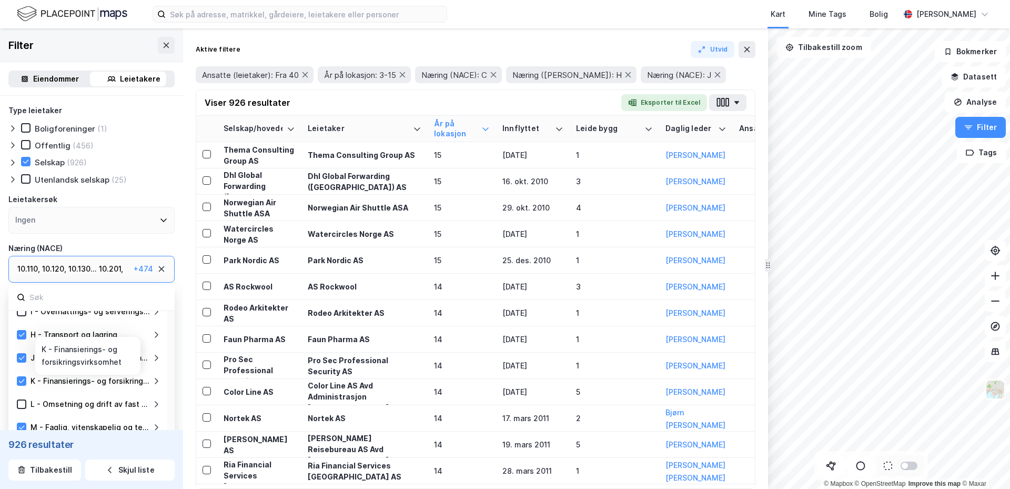
scroll to position [158, 0]
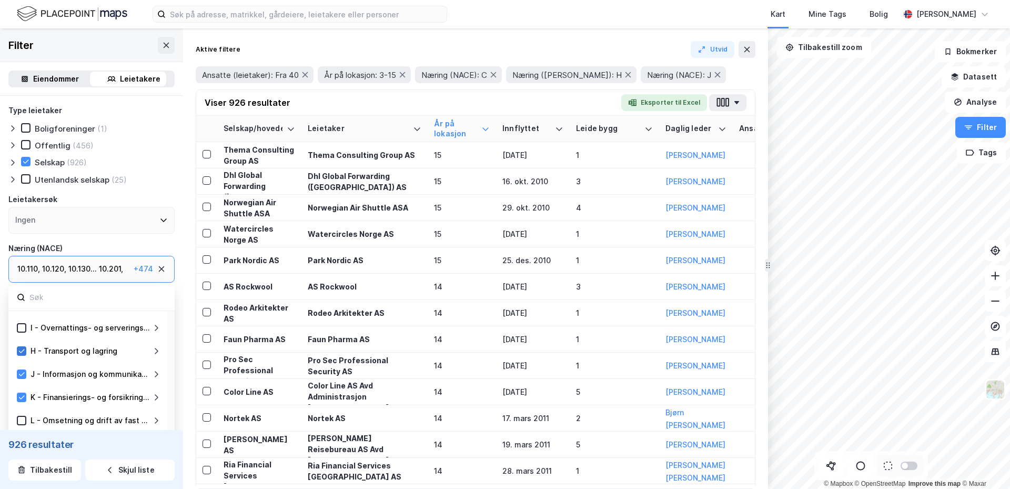
click at [19, 351] on icon at bounding box center [21, 350] width 7 height 7
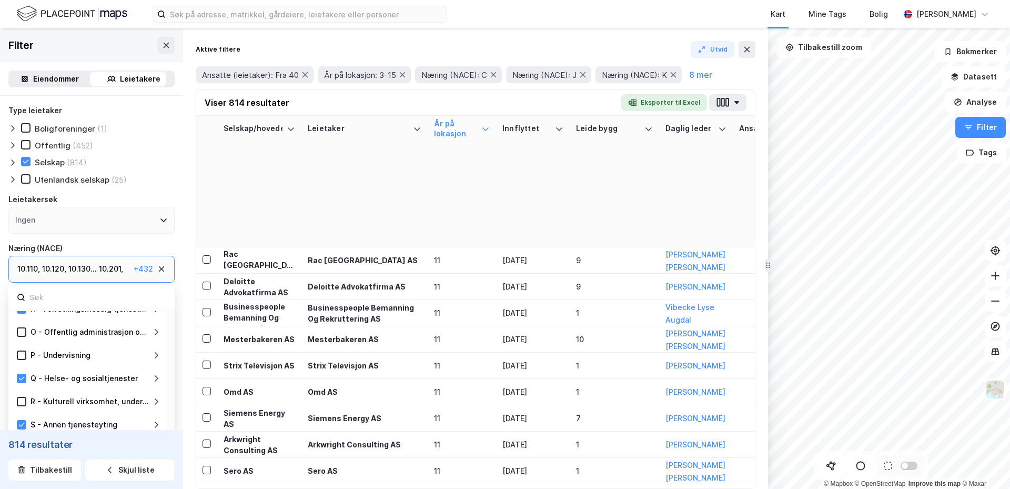
scroll to position [3736, 0]
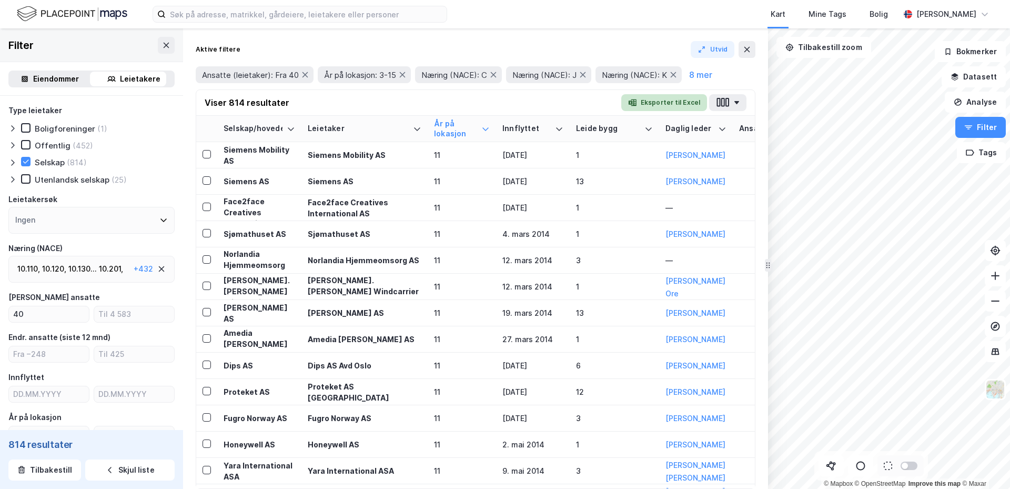
click at [646, 102] on button "Eksporter til Excel" at bounding box center [664, 102] width 86 height 17
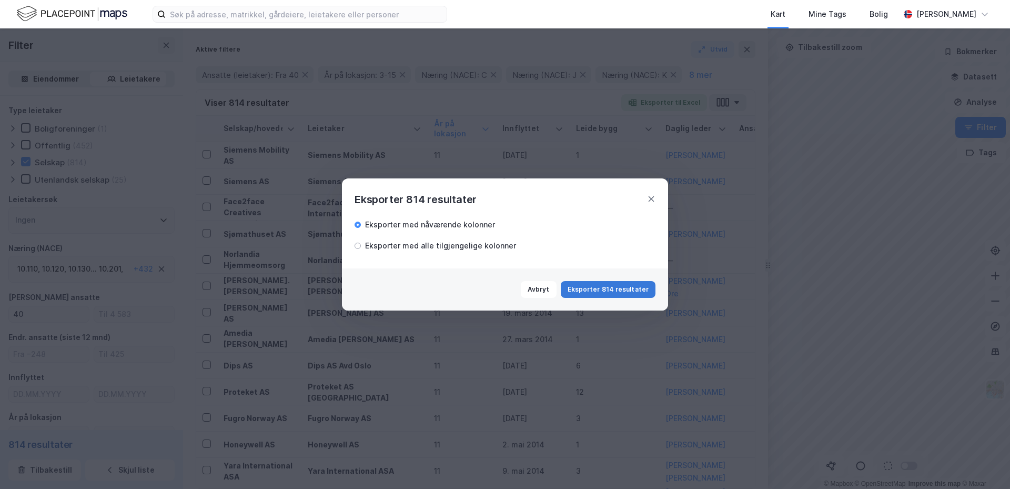
click at [589, 288] on button "Eksporter 814 resultater" at bounding box center [608, 289] width 95 height 17
